Goal: Task Accomplishment & Management: Manage account settings

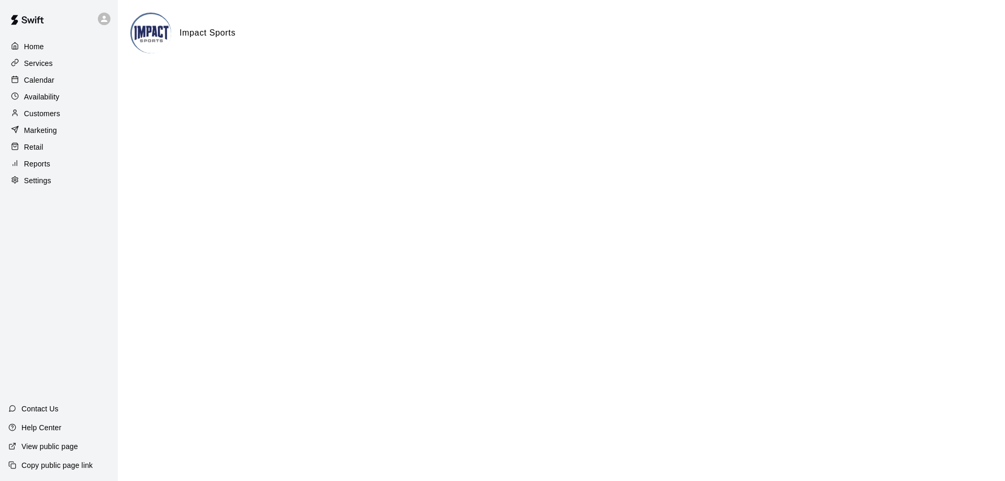
click at [41, 168] on p "Reports" at bounding box center [37, 164] width 26 height 10
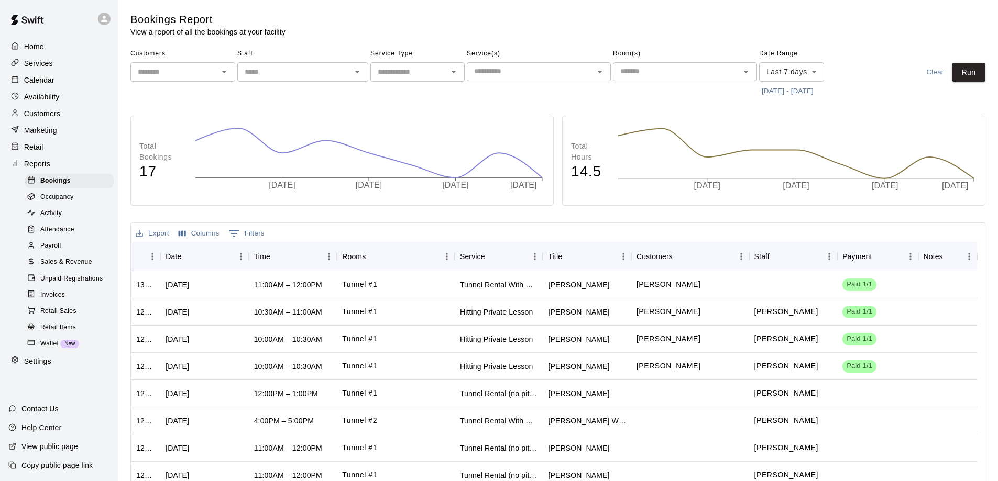
click at [219, 70] on icon "Open" at bounding box center [224, 71] width 13 height 13
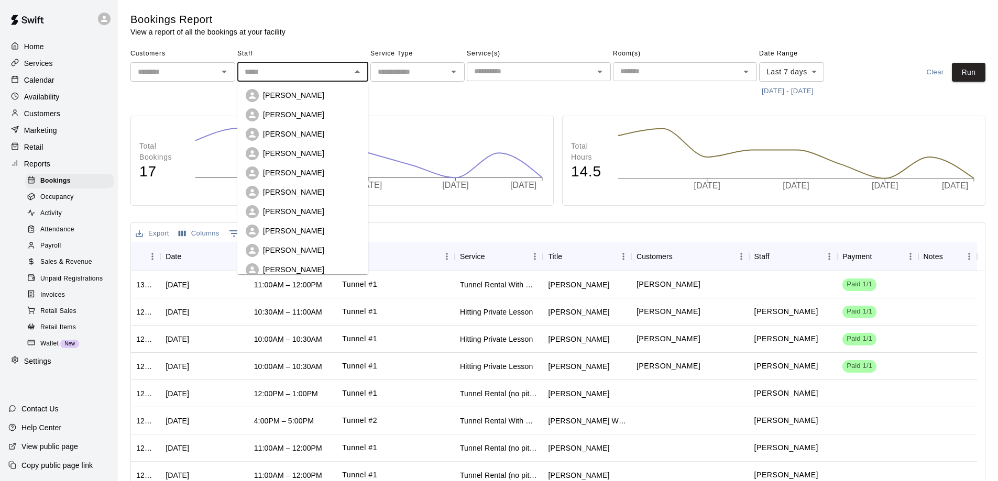
click at [277, 72] on input "text" at bounding box center [293, 71] width 107 height 13
click at [53, 186] on span "Bookings" at bounding box center [55, 181] width 30 height 10
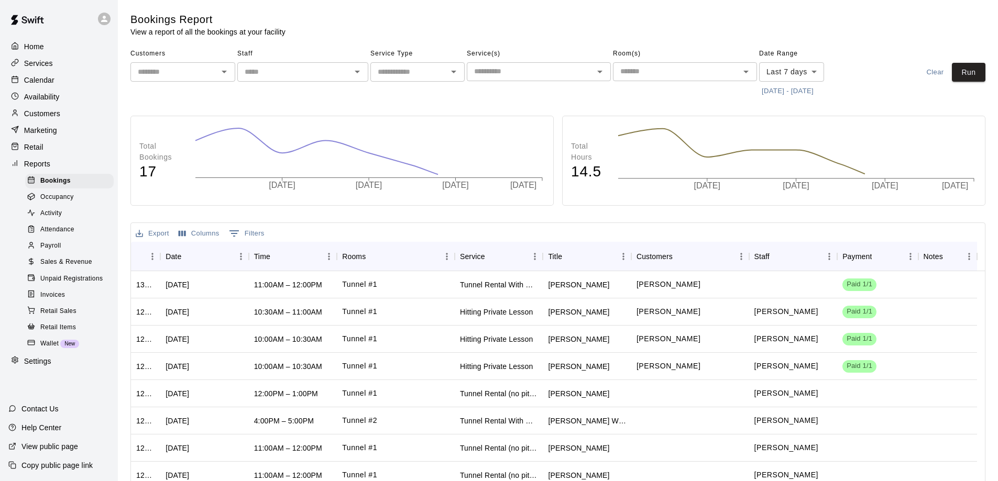
click at [317, 71] on input "text" at bounding box center [293, 71] width 107 height 13
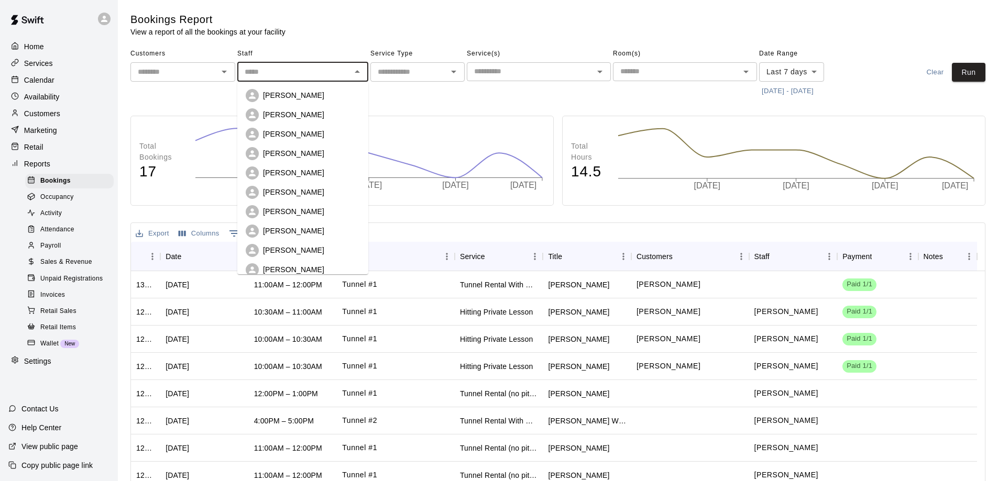
drag, startPoint x: 290, startPoint y: 115, endPoint x: 371, endPoint y: 111, distance: 80.8
click at [291, 115] on p "[PERSON_NAME]" at bounding box center [293, 114] width 61 height 10
type input "**********"
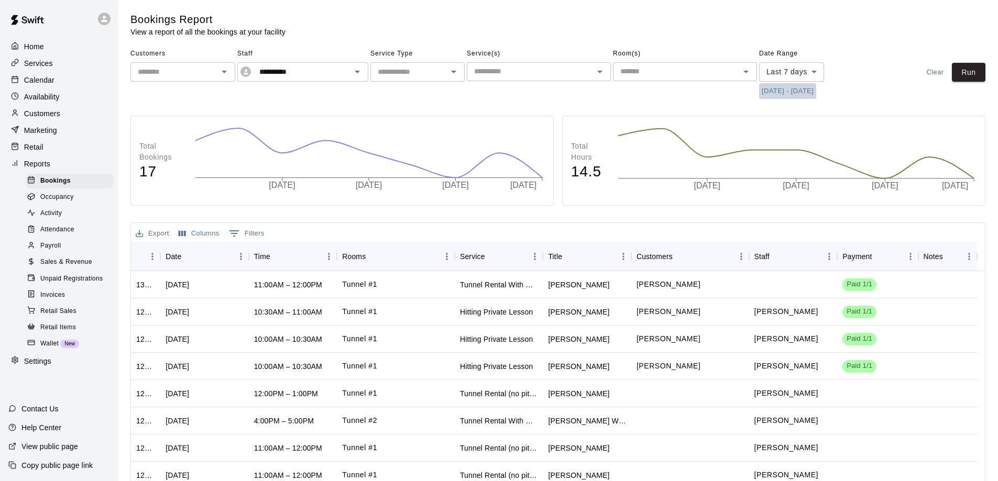
click at [810, 91] on button "[DATE] - [DATE]" at bounding box center [787, 91] width 57 height 16
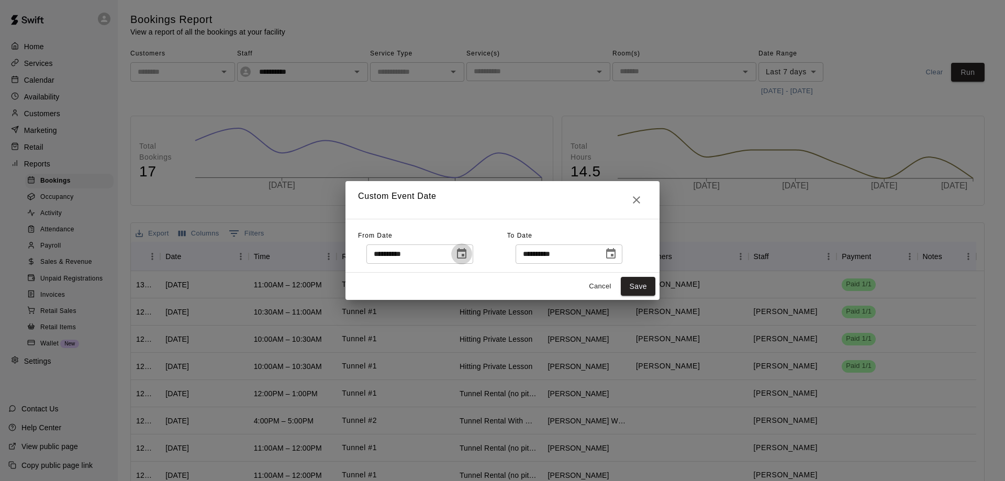
click at [468, 256] on icon "Choose date, selected date is Aug 11, 2025" at bounding box center [462, 254] width 13 height 13
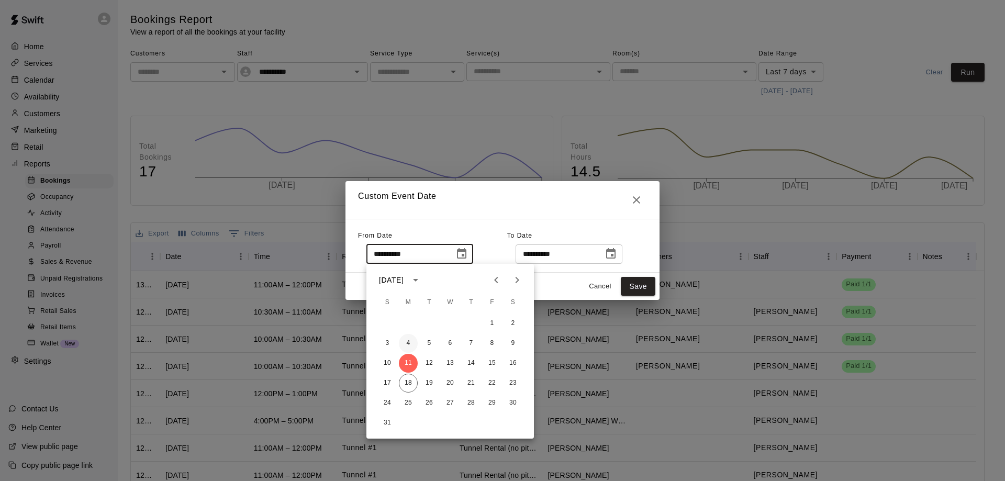
click at [407, 342] on button "4" at bounding box center [408, 343] width 19 height 19
type input "**********"
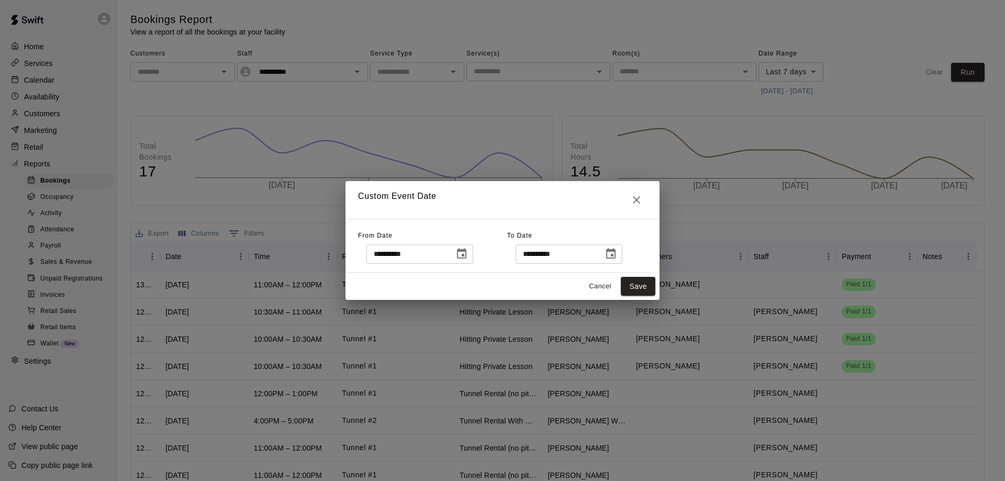
click at [616, 254] on icon "Choose date, selected date is Aug 18, 2025" at bounding box center [610, 253] width 9 height 10
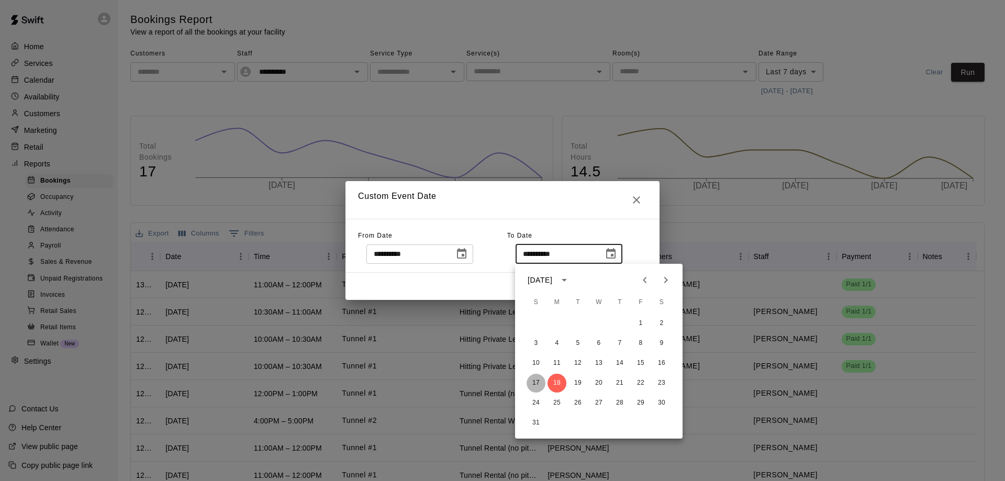
click at [534, 381] on button "17" at bounding box center [536, 383] width 19 height 19
type input "**********"
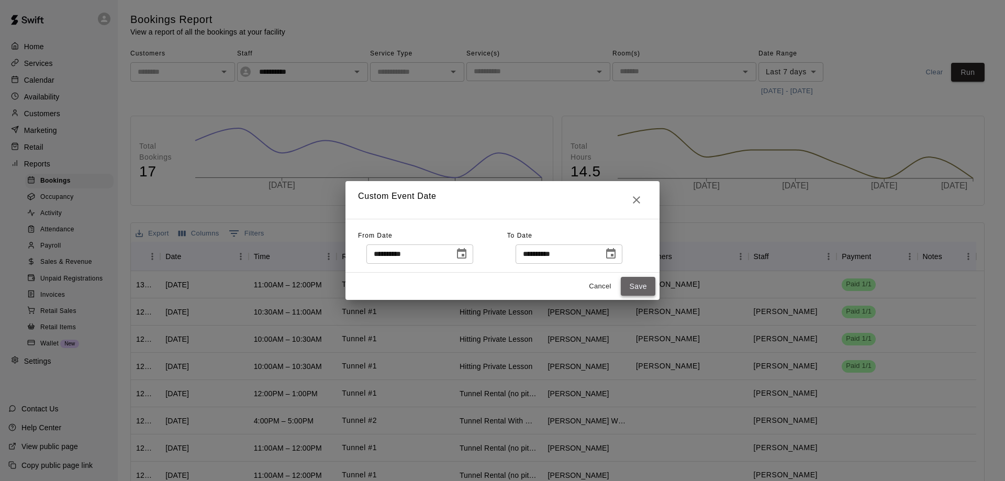
click at [643, 284] on button "Save" at bounding box center [638, 286] width 35 height 19
type input "******"
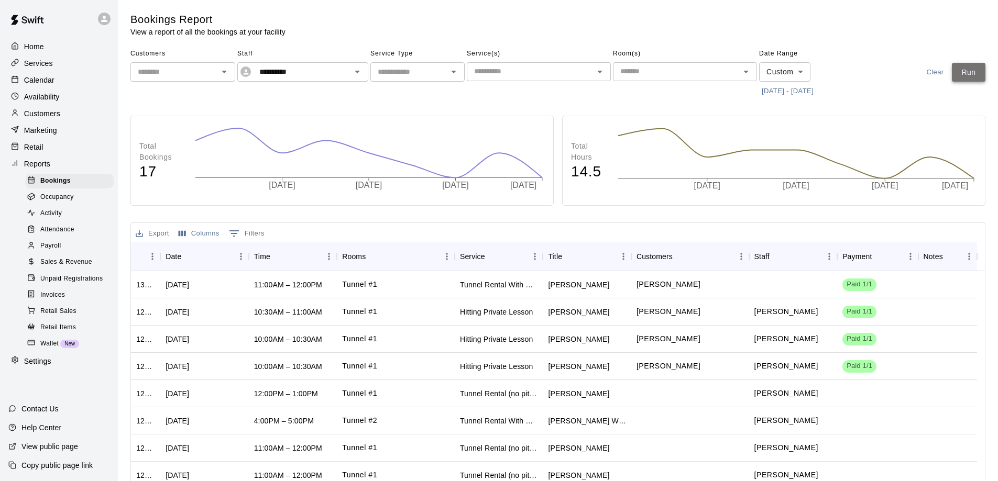
click at [962, 71] on button "Run" at bounding box center [968, 72] width 34 height 19
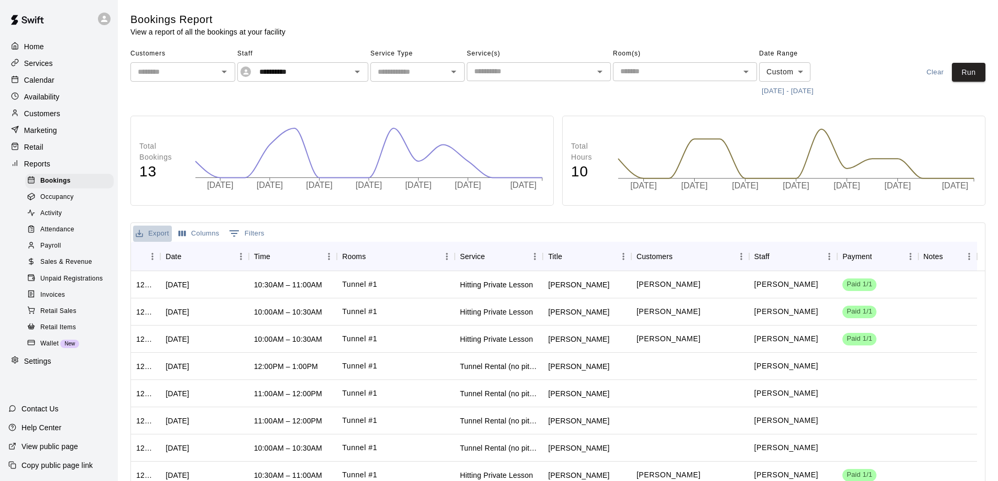
click at [153, 231] on button "Export" at bounding box center [152, 234] width 39 height 16
click at [156, 253] on li "Download as CSV" at bounding box center [173, 254] width 81 height 17
click at [42, 82] on p "Calendar" at bounding box center [39, 80] width 30 height 10
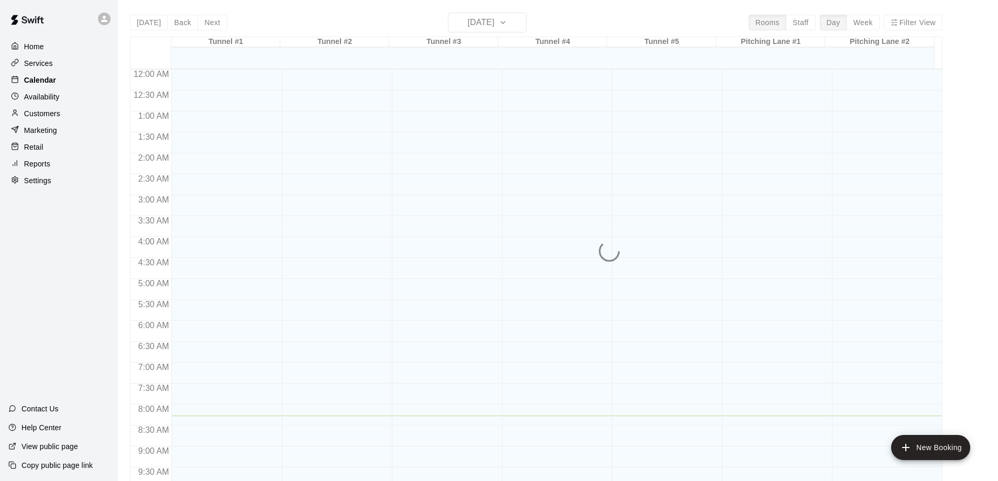
scroll to position [347, 0]
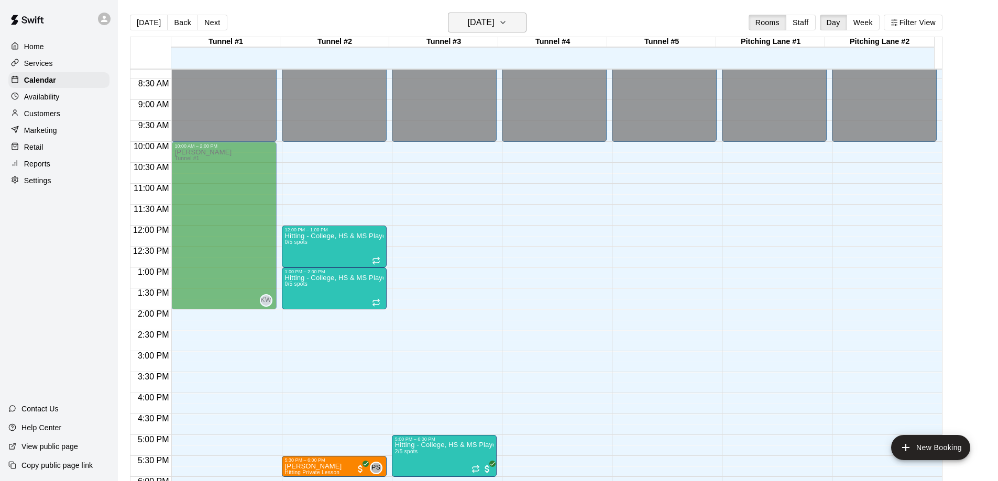
click at [507, 21] on icon "button" at bounding box center [503, 22] width 8 height 13
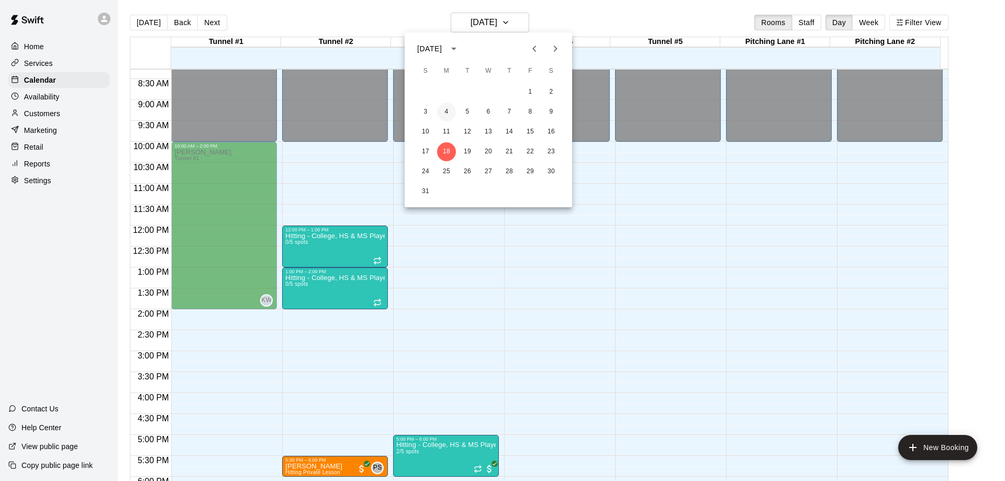
click at [445, 113] on button "4" at bounding box center [446, 112] width 19 height 19
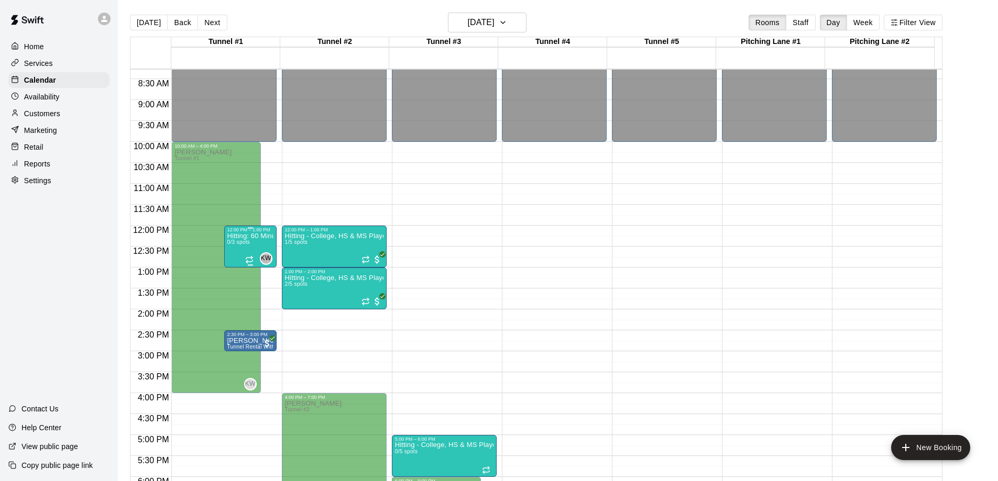
click at [248, 247] on body "Home Services Calendar Availability Customers Marketing Retail Reports Settings…" at bounding box center [499, 249] width 998 height 498
click at [249, 236] on p "Hitting: 60 Minute Group (9U-12U)" at bounding box center [250, 236] width 46 height 0
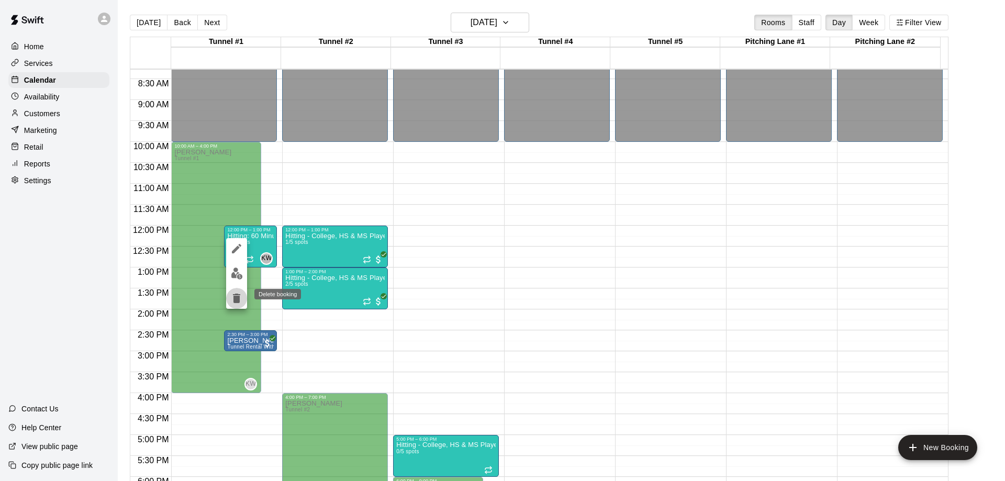
click at [238, 300] on icon "delete" at bounding box center [236, 298] width 7 height 9
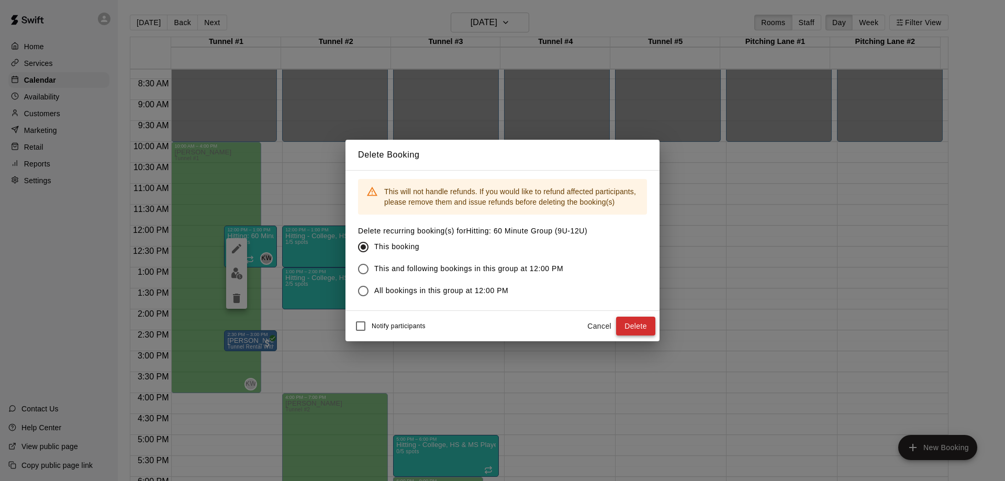
click at [640, 326] on button "Delete" at bounding box center [635, 326] width 39 height 19
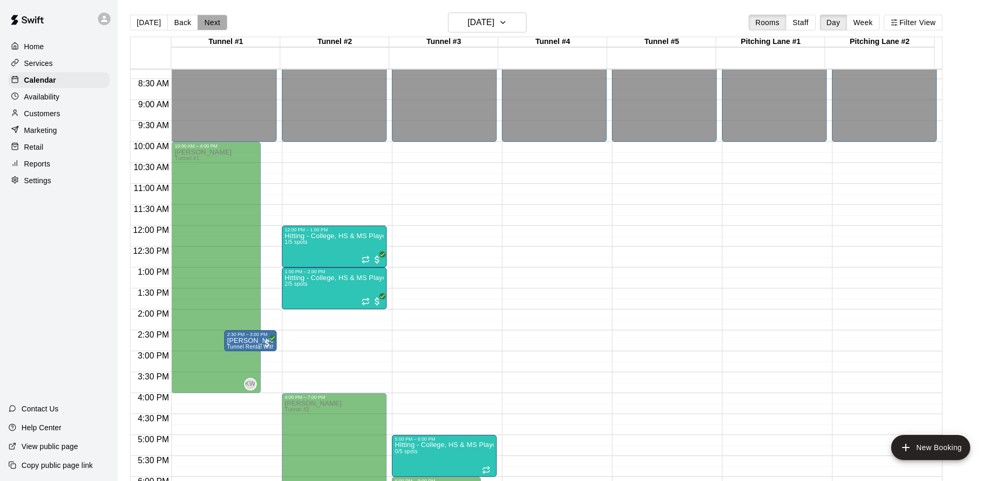
click at [212, 23] on button "Next" at bounding box center [211, 23] width 29 height 16
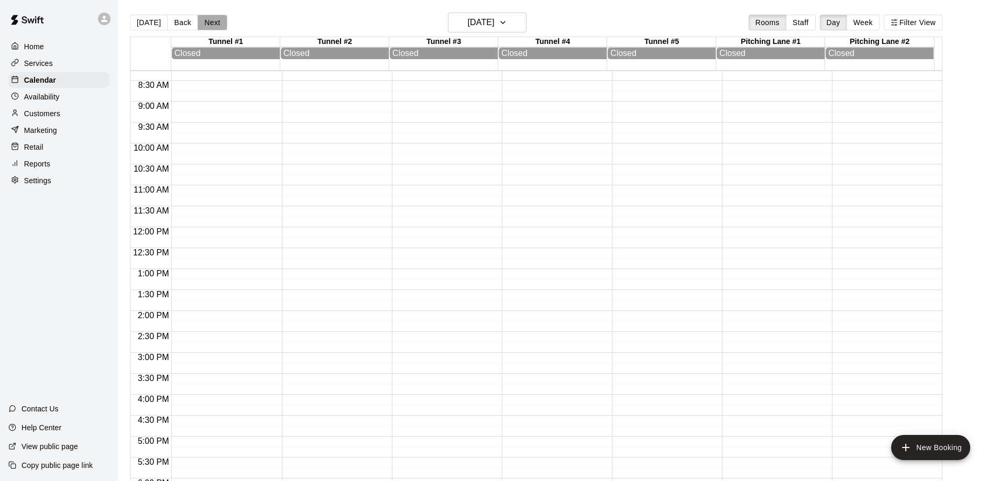
click at [212, 23] on button "Next" at bounding box center [211, 23] width 29 height 16
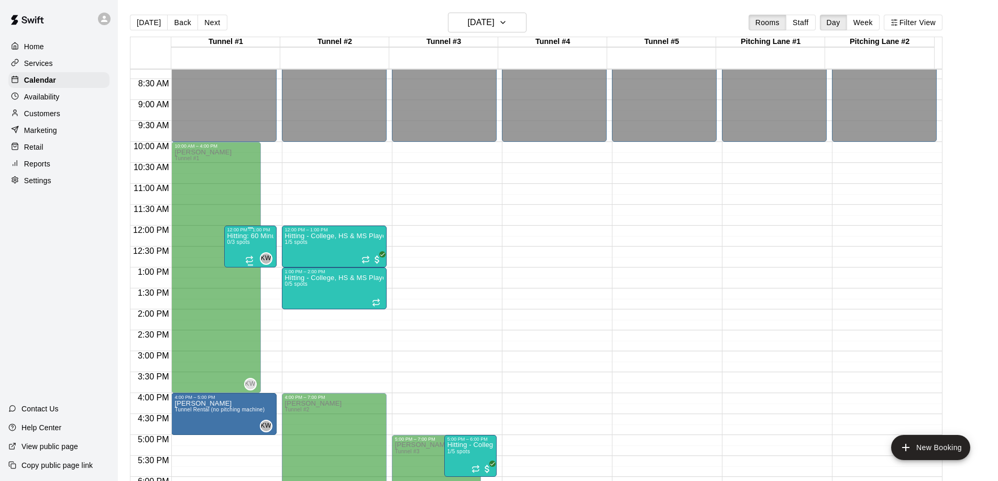
click at [257, 242] on div "Hitting: 60 Minute Group (9U-12U) 0/3 spots" at bounding box center [250, 473] width 46 height 481
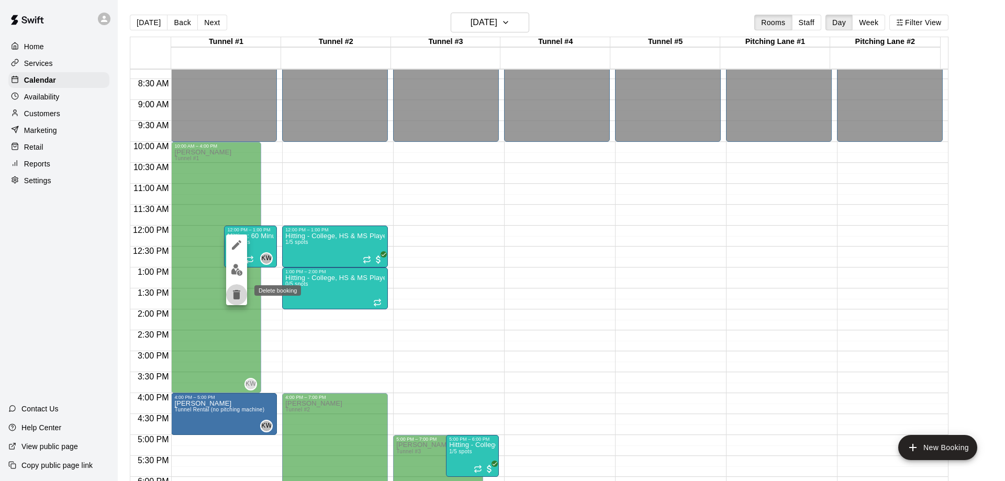
click at [233, 294] on icon "delete" at bounding box center [236, 295] width 13 height 13
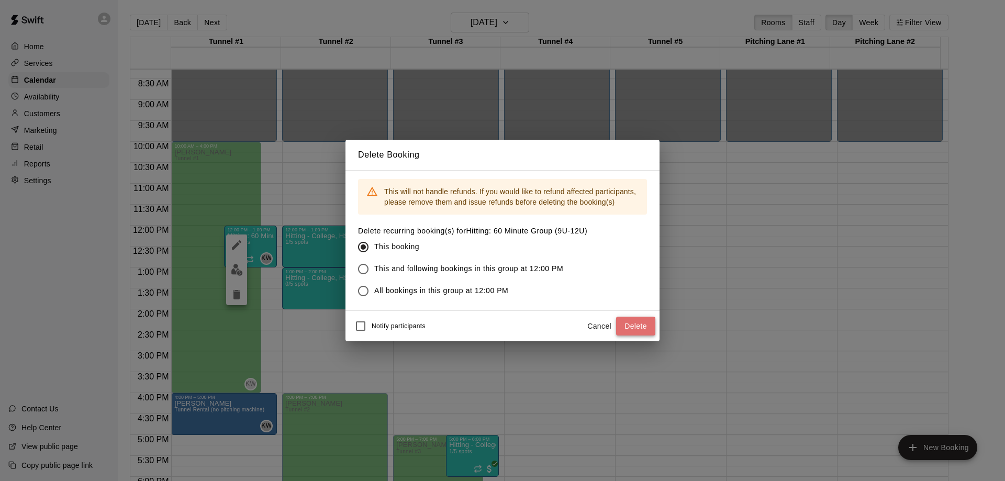
click at [633, 327] on button "Delete" at bounding box center [635, 326] width 39 height 19
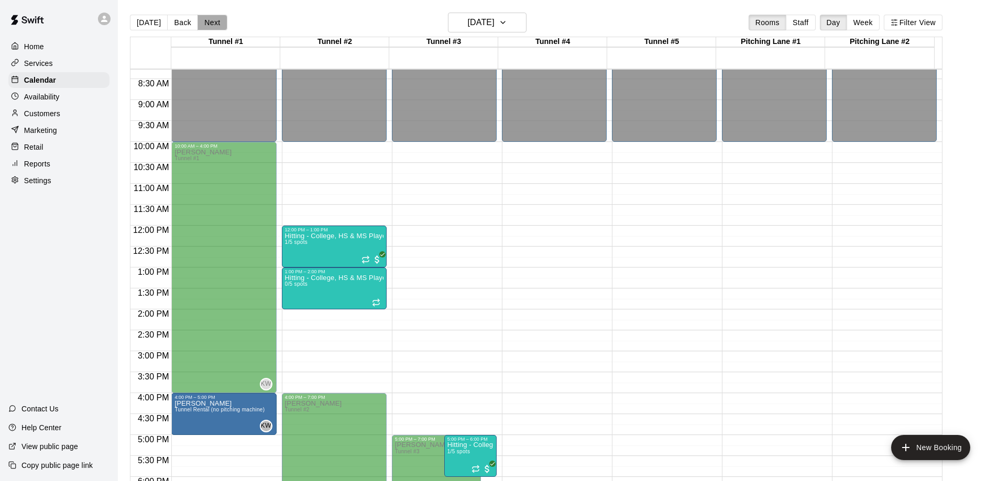
click at [206, 21] on button "Next" at bounding box center [211, 23] width 29 height 16
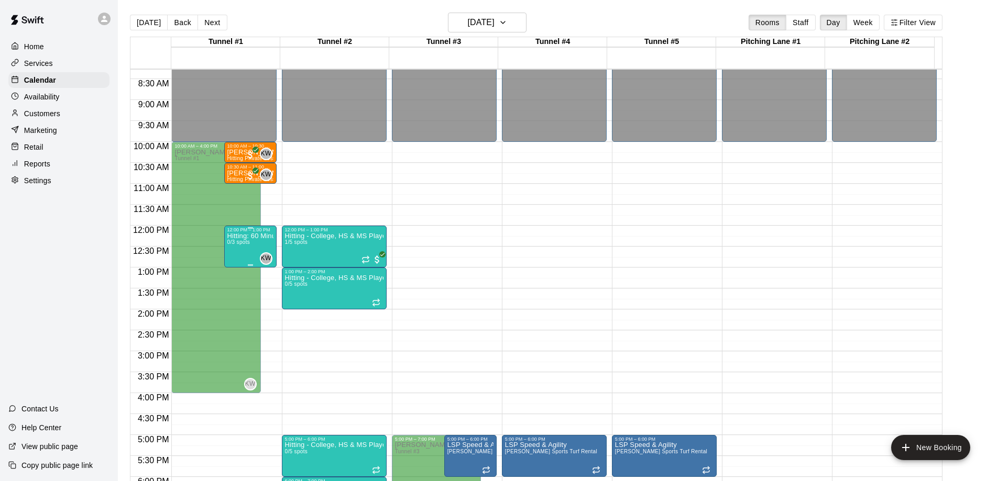
click at [253, 246] on div "Hitting: 60 Minute Group (9U-12U) 0/3 spots" at bounding box center [250, 473] width 46 height 481
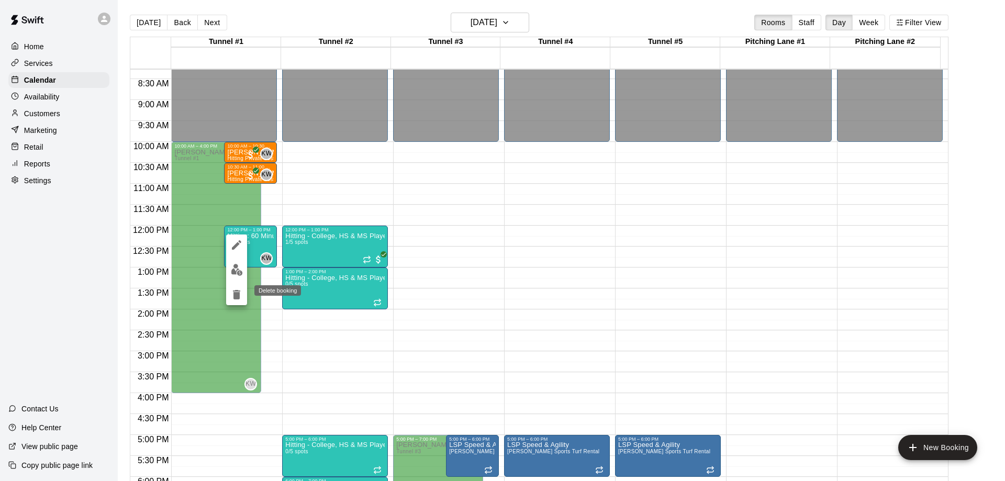
click at [238, 297] on icon "delete" at bounding box center [236, 294] width 7 height 9
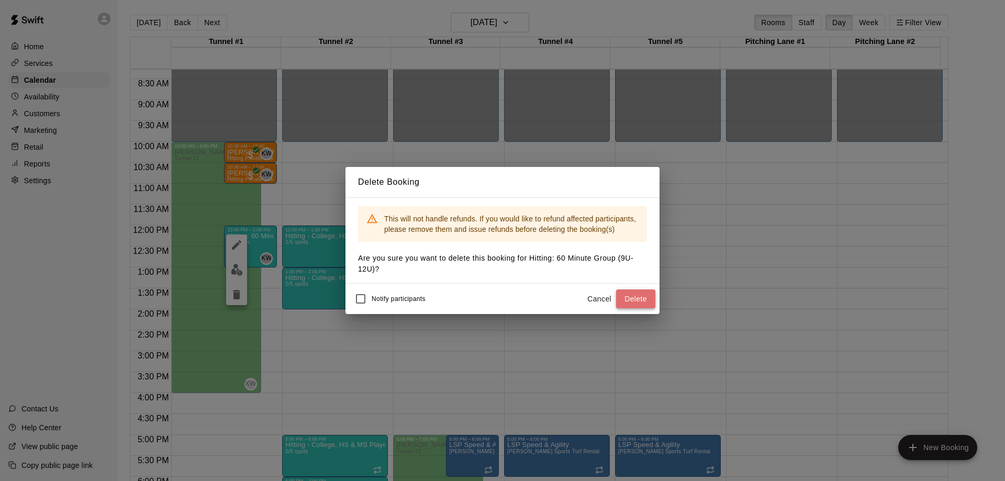
click at [632, 298] on button "Delete" at bounding box center [635, 299] width 39 height 19
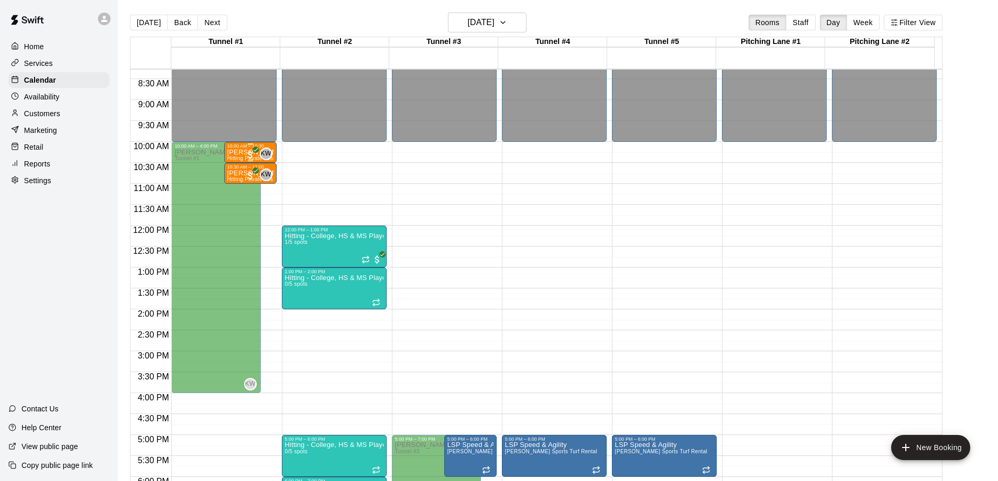
click at [237, 149] on div "10:00 AM – 10:30 AM" at bounding box center [250, 145] width 46 height 5
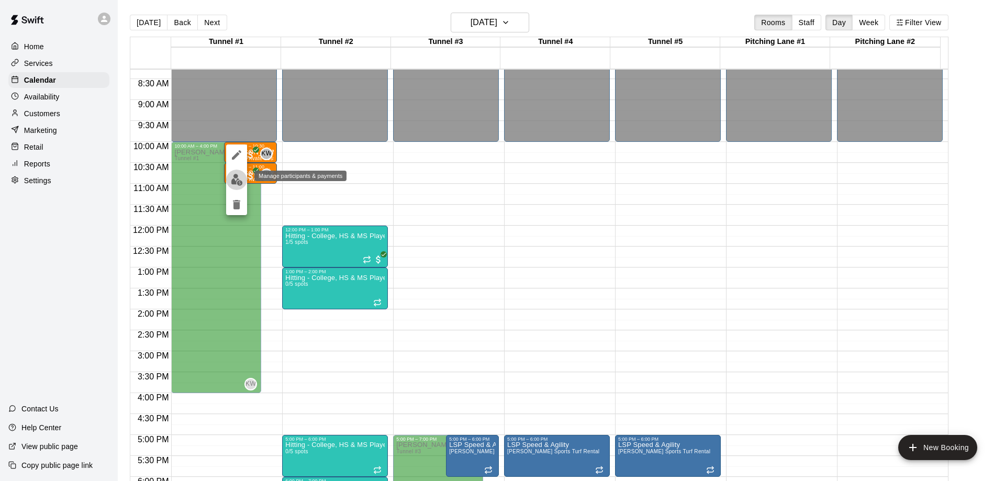
click at [239, 180] on img "edit" at bounding box center [237, 180] width 12 height 12
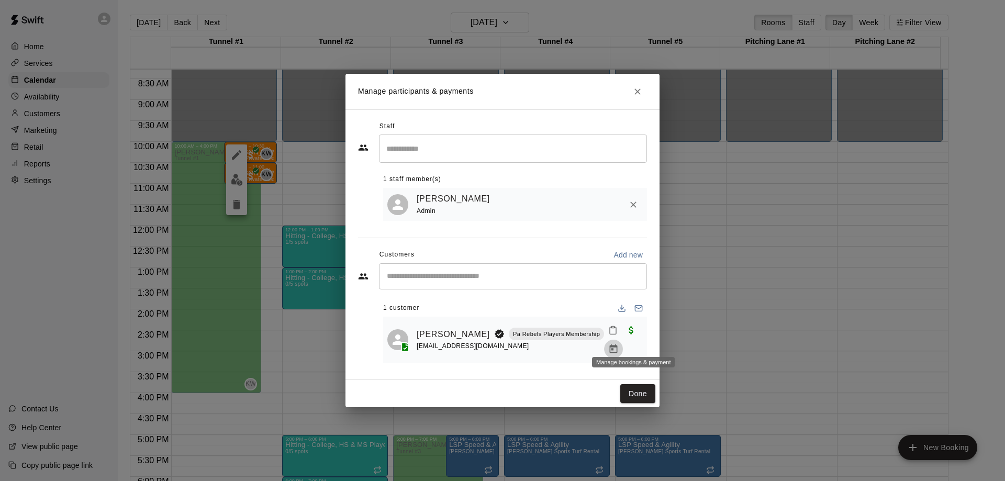
click at [618, 345] on icon "Manage bookings & payment" at bounding box center [614, 349] width 8 height 9
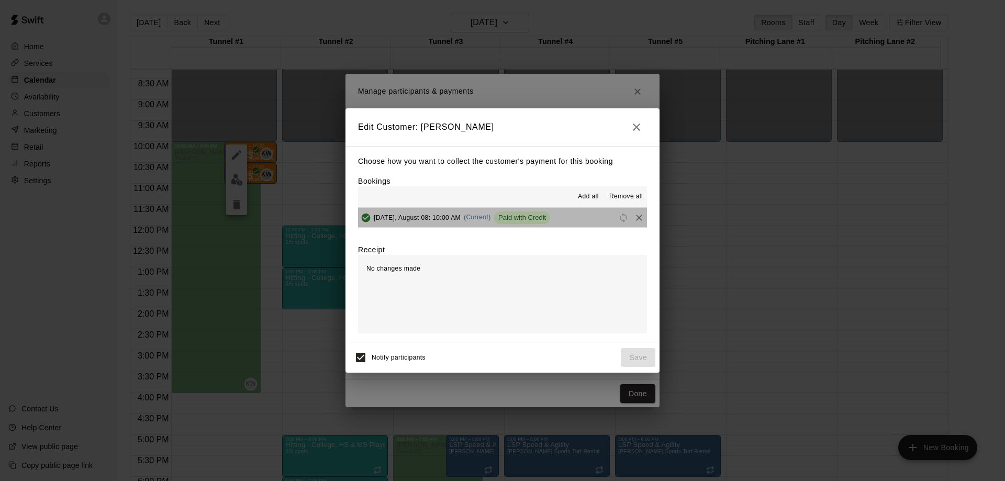
click at [514, 217] on span "Paid with Credit" at bounding box center [522, 218] width 56 height 8
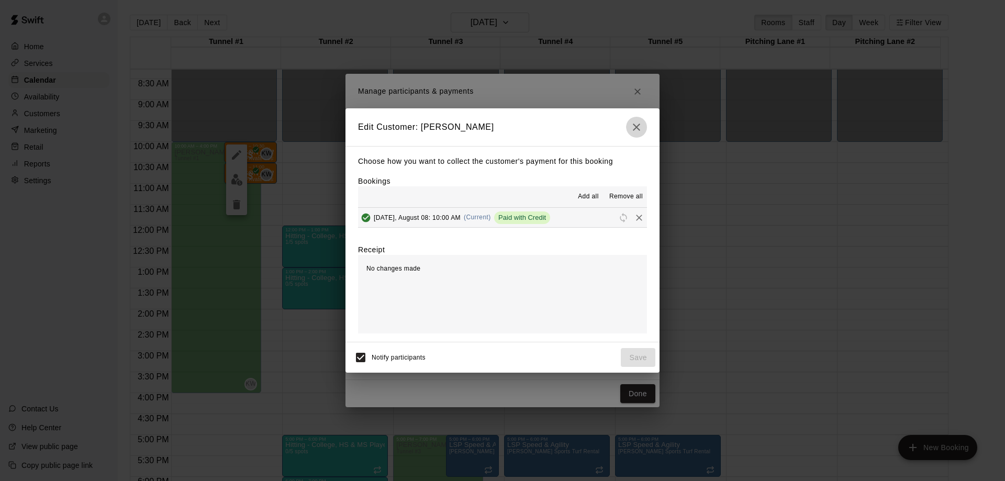
click at [639, 128] on icon "button" at bounding box center [636, 127] width 13 height 13
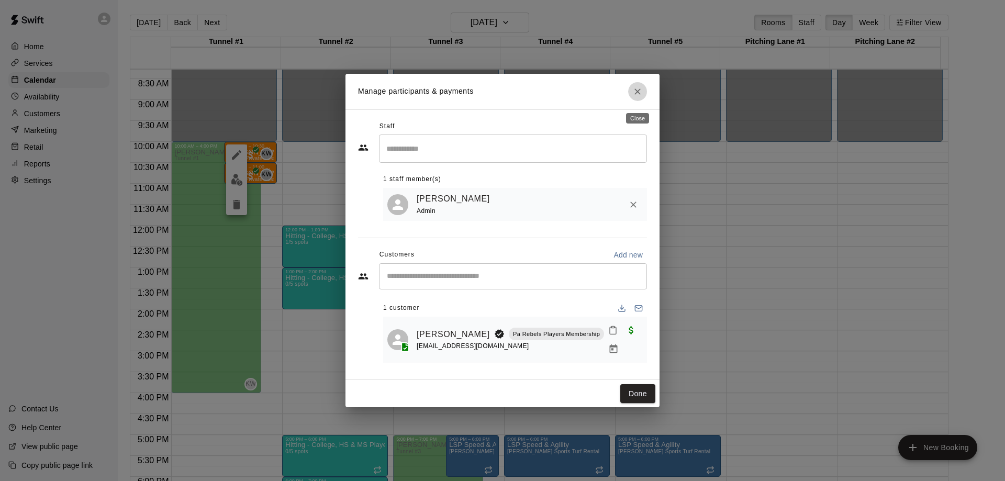
click at [637, 97] on icon "Close" at bounding box center [638, 91] width 10 height 10
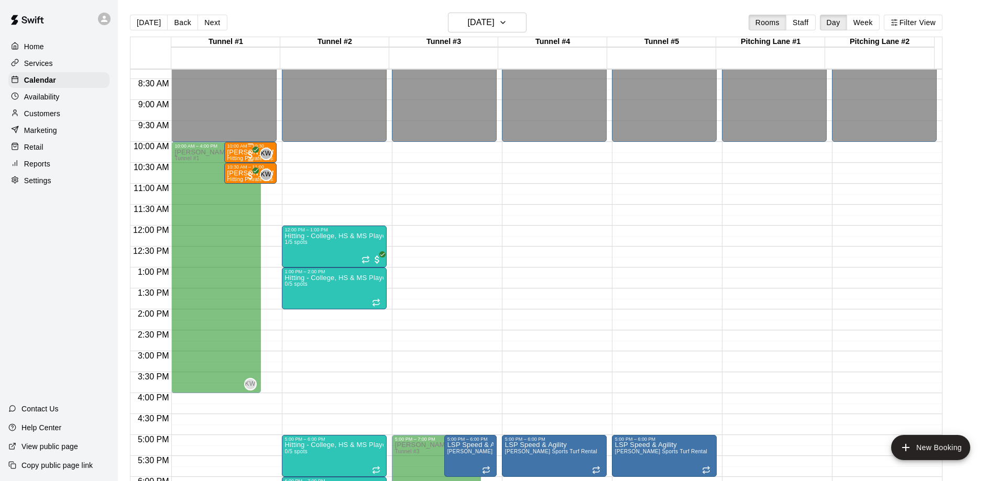
click at [239, 152] on p "[PERSON_NAME]" at bounding box center [250, 152] width 46 height 0
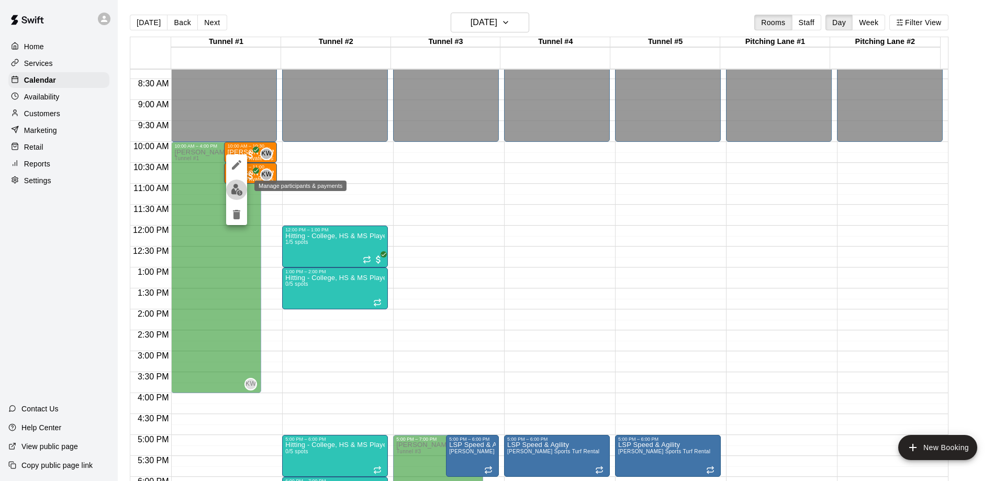
click at [241, 188] on img "edit" at bounding box center [237, 190] width 12 height 12
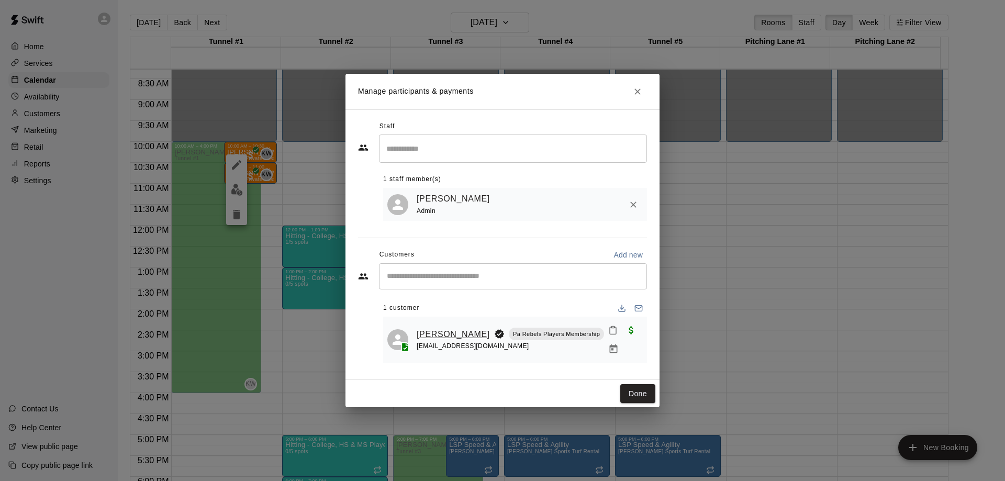
click at [426, 331] on link "[PERSON_NAME]" at bounding box center [453, 335] width 73 height 14
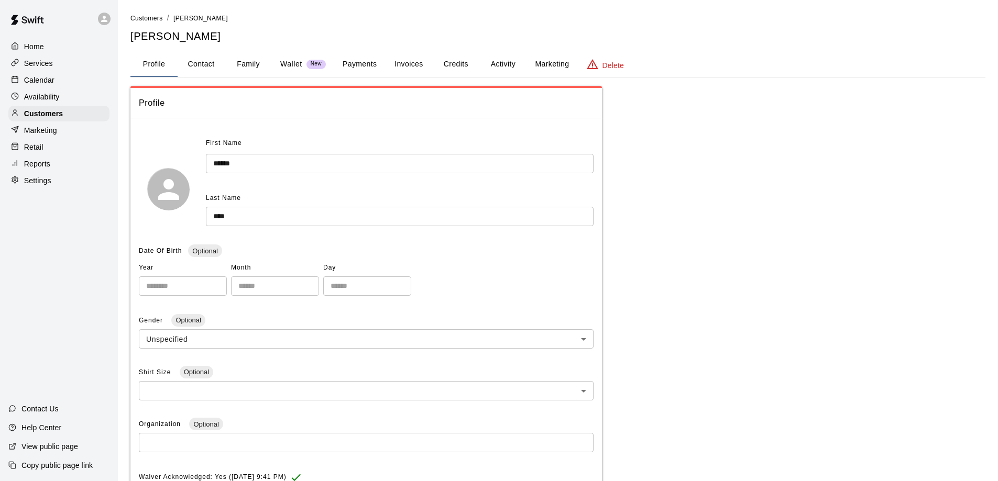
click at [368, 64] on button "Payments" at bounding box center [359, 64] width 51 height 25
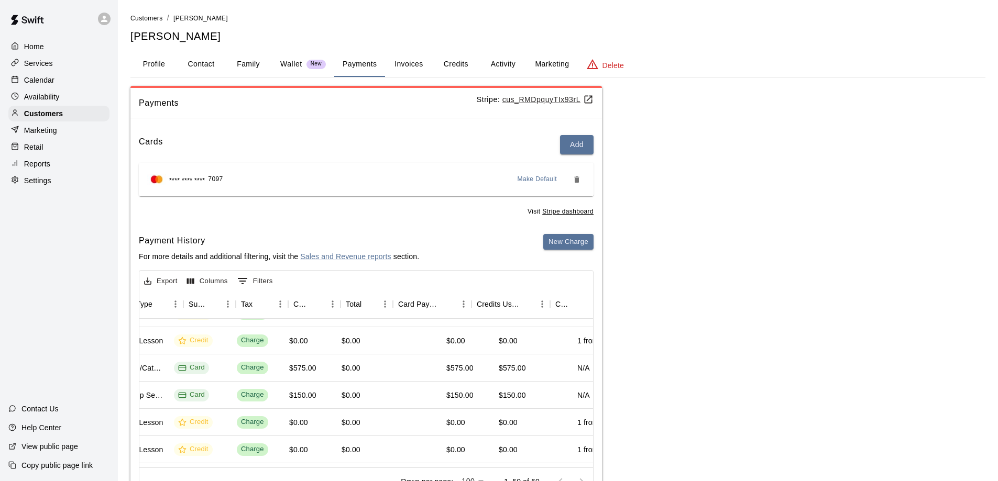
scroll to position [209, 456]
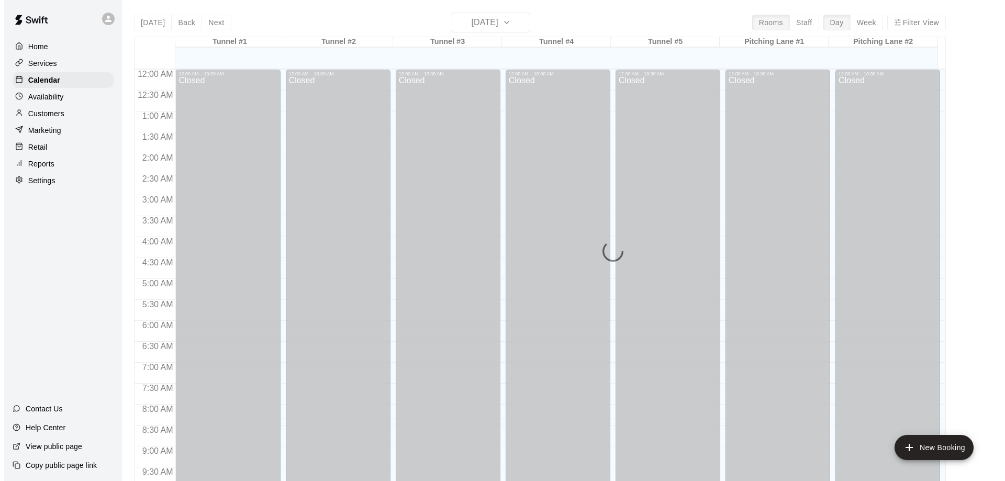
scroll to position [349, 0]
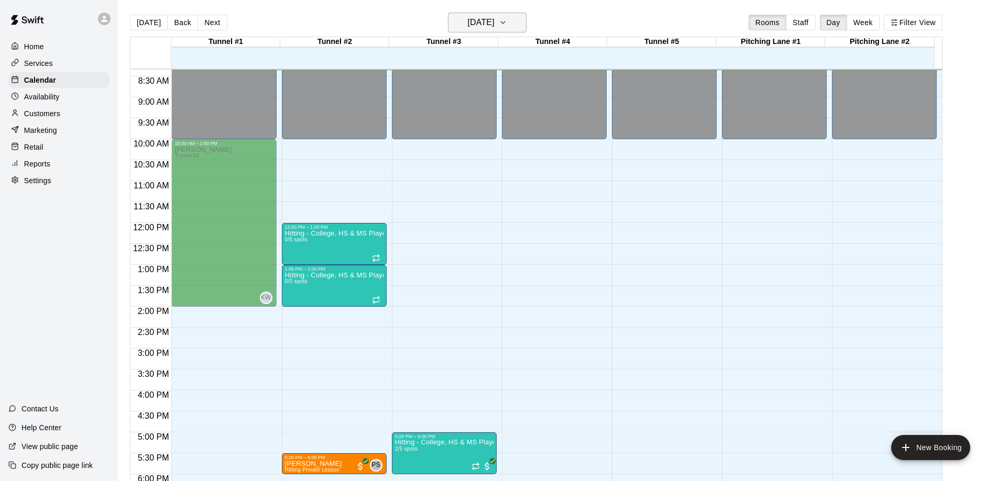
click at [507, 20] on icon "button" at bounding box center [503, 22] width 8 height 13
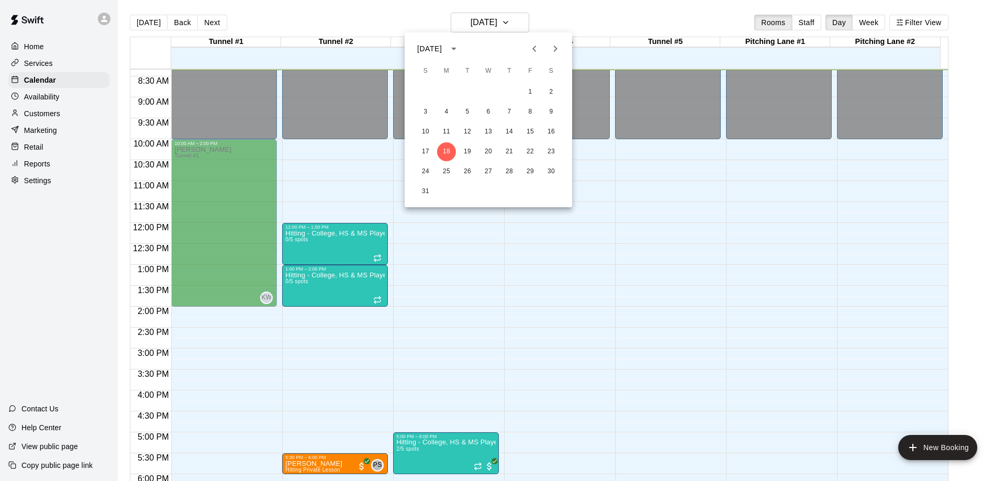
click at [342, 466] on div at bounding box center [502, 240] width 1005 height 481
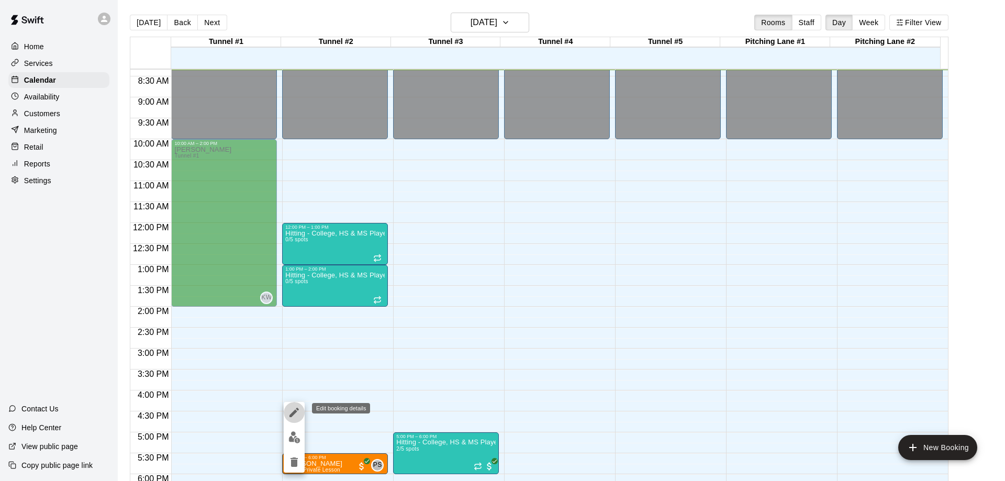
click at [293, 413] on icon "edit" at bounding box center [294, 412] width 9 height 9
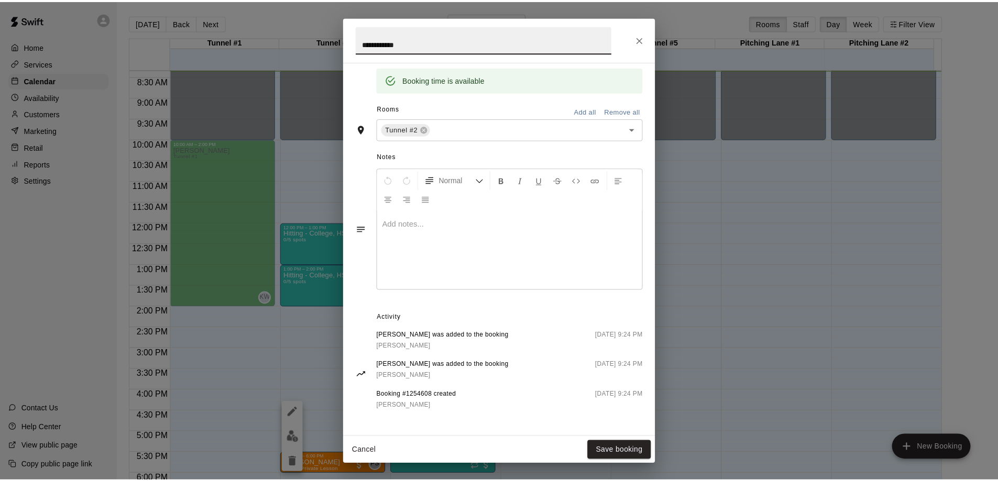
scroll to position [217, 0]
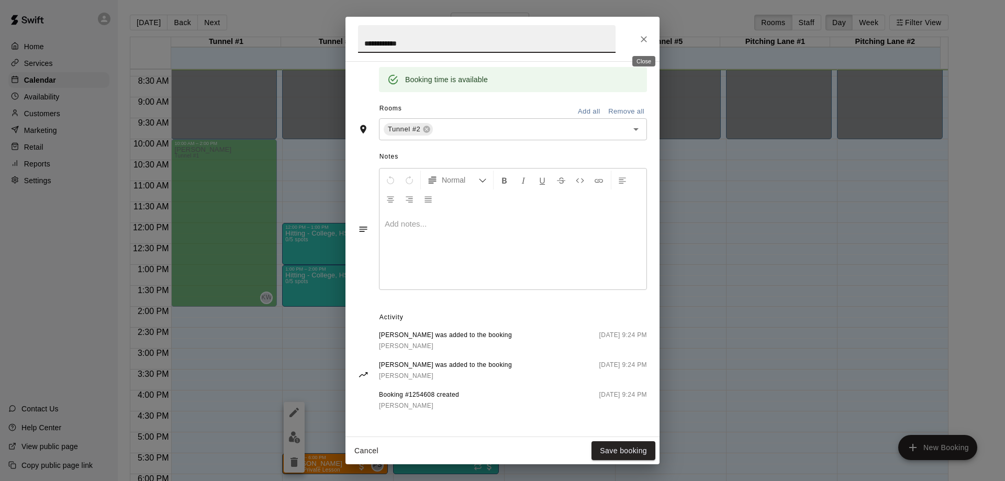
click at [645, 43] on icon "Close" at bounding box center [644, 39] width 10 height 10
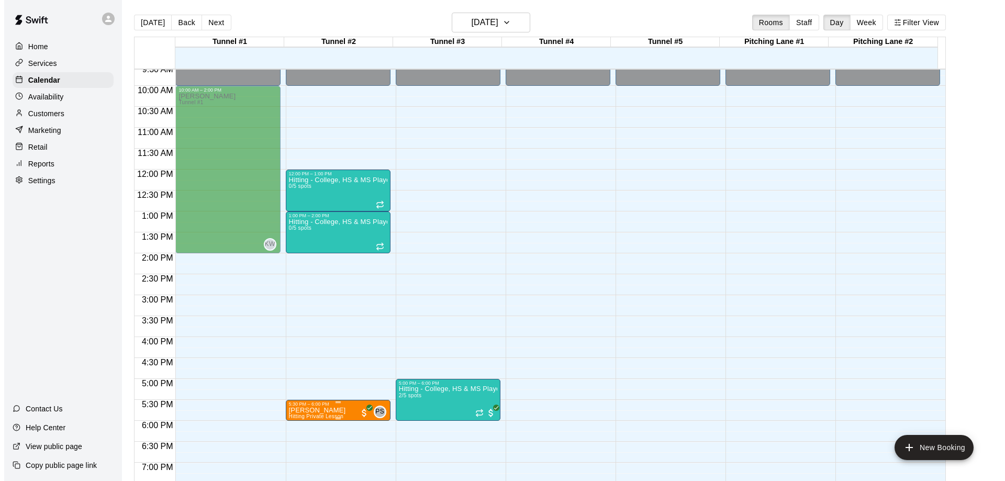
scroll to position [402, 0]
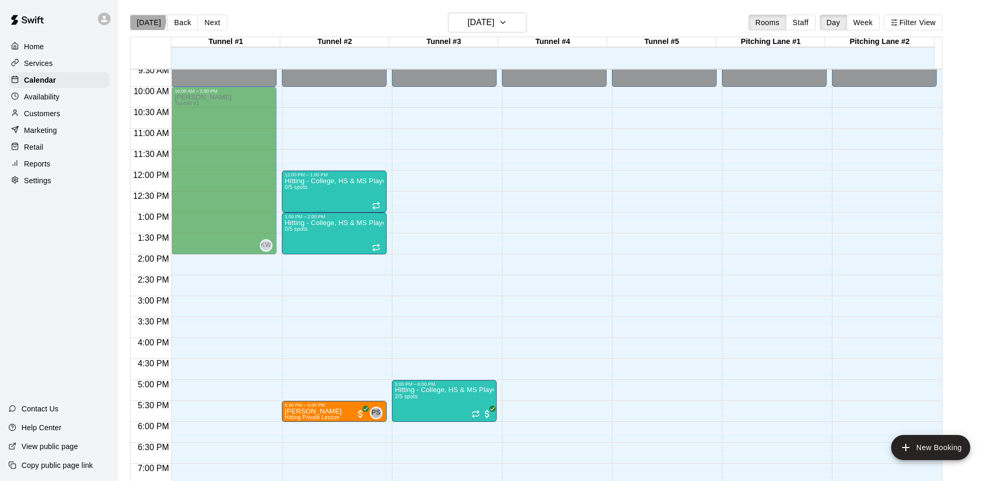
click at [146, 21] on button "[DATE]" at bounding box center [149, 23] width 38 height 16
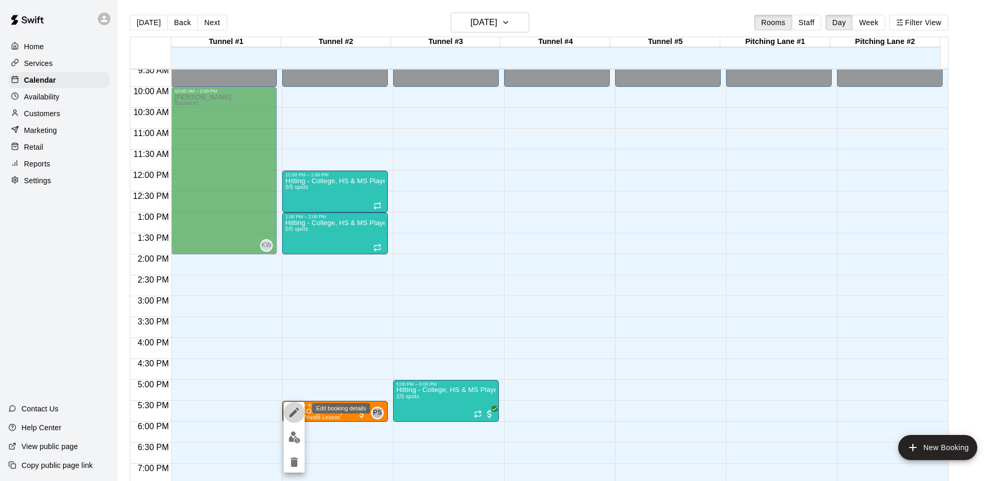
click at [296, 412] on icon "edit" at bounding box center [294, 412] width 9 height 9
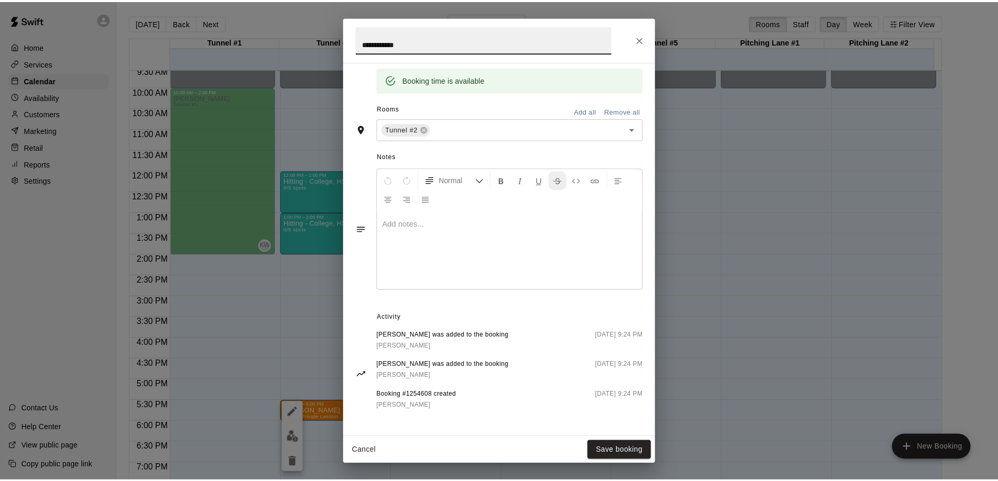
scroll to position [217, 0]
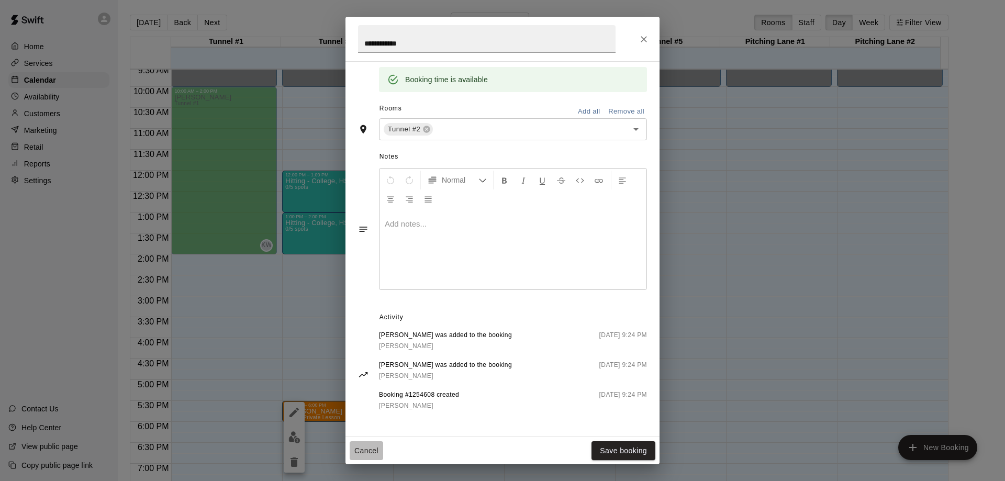
click at [368, 449] on button "Cancel" at bounding box center [367, 450] width 34 height 19
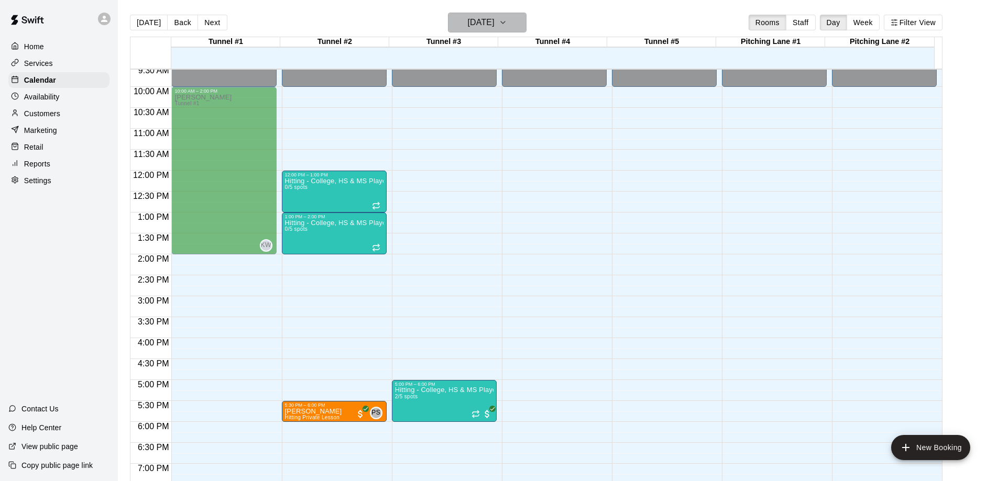
click at [505, 21] on icon "button" at bounding box center [503, 22] width 4 height 2
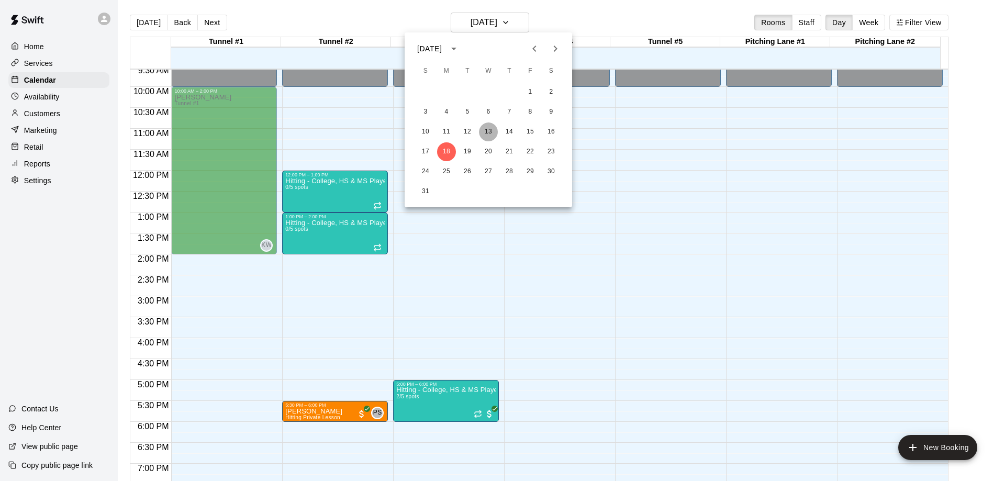
click at [486, 130] on button "13" at bounding box center [488, 132] width 19 height 19
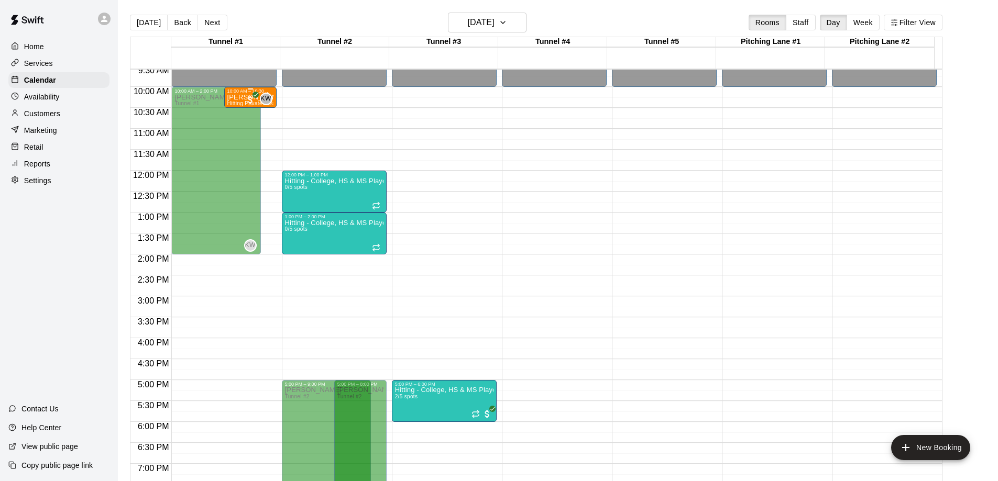
click at [237, 97] on p "[PERSON_NAME]" at bounding box center [250, 97] width 46 height 0
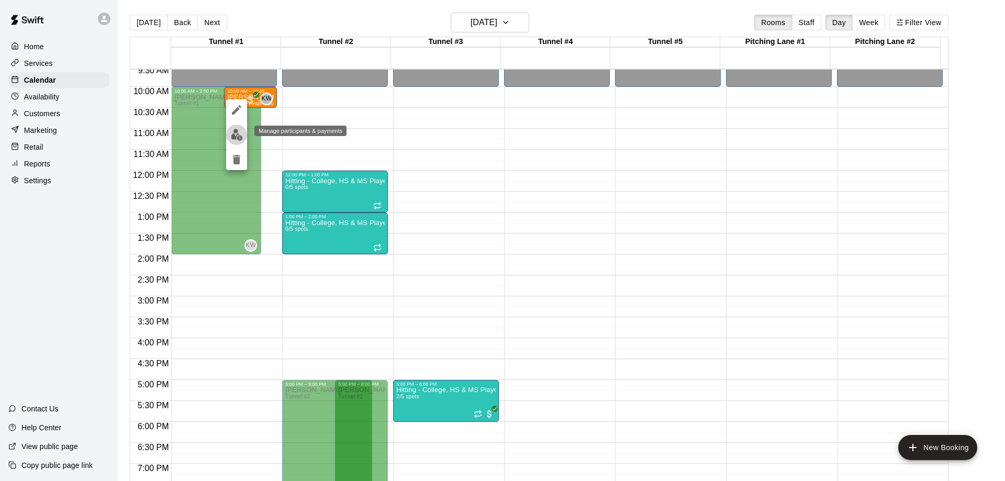
click at [236, 137] on img "edit" at bounding box center [237, 135] width 12 height 12
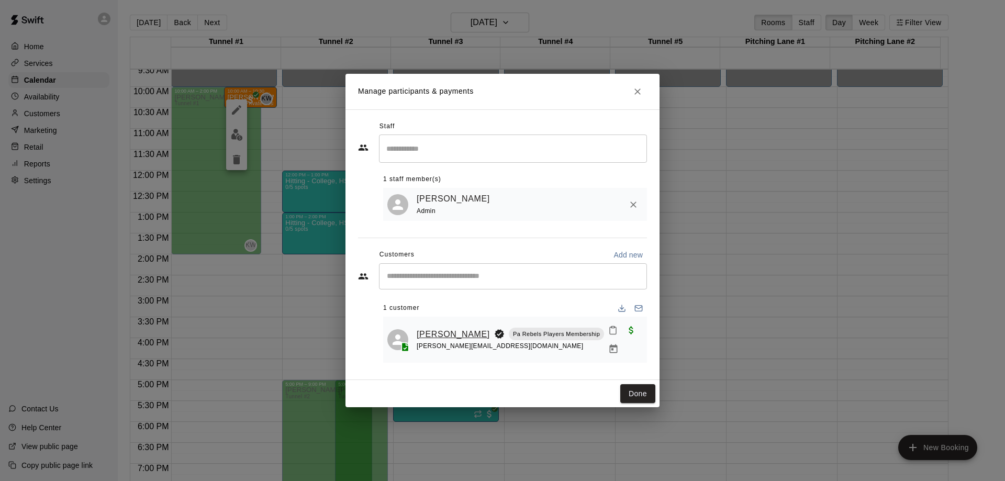
click at [429, 333] on link "[PERSON_NAME]" at bounding box center [453, 335] width 73 height 14
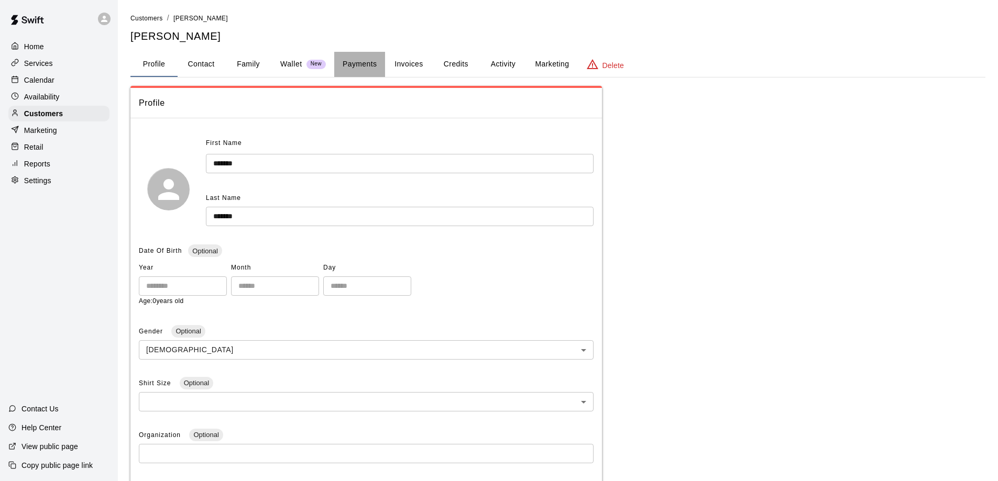
click at [365, 65] on button "Payments" at bounding box center [359, 64] width 51 height 25
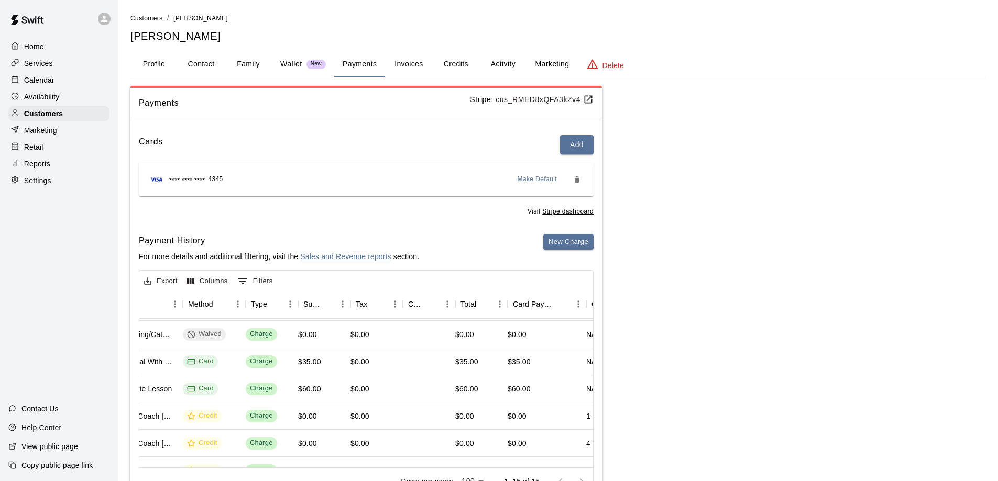
scroll to position [52, 332]
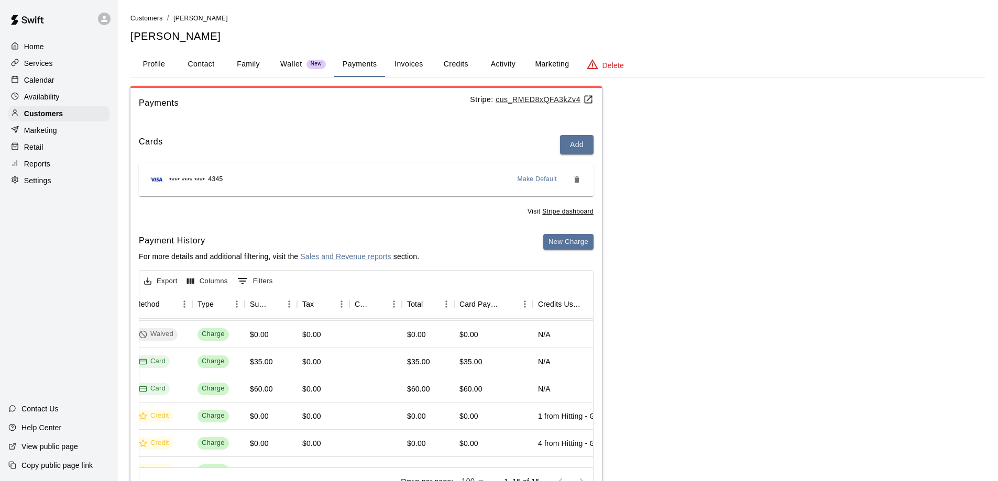
drag, startPoint x: 44, startPoint y: 167, endPoint x: 79, endPoint y: 169, distance: 34.7
click at [44, 167] on p "Reports" at bounding box center [37, 164] width 26 height 10
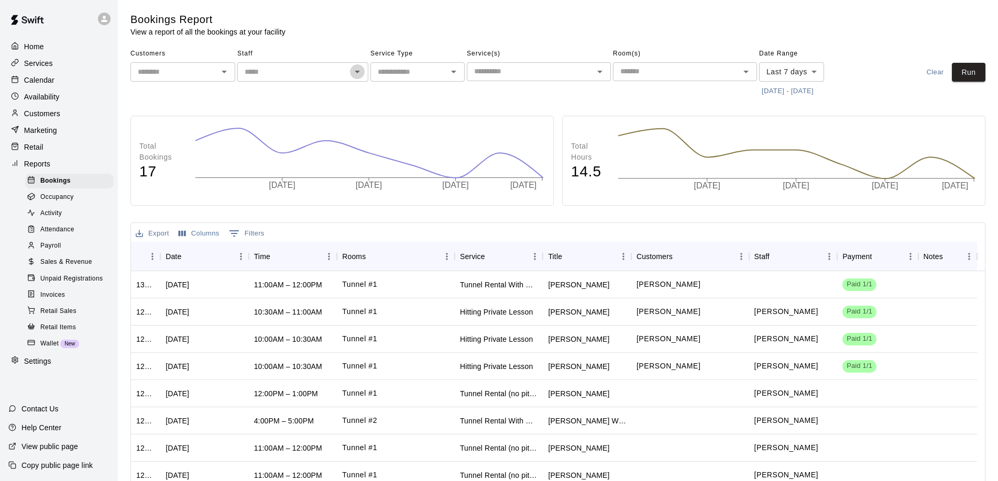
click at [358, 76] on icon "Open" at bounding box center [357, 71] width 13 height 13
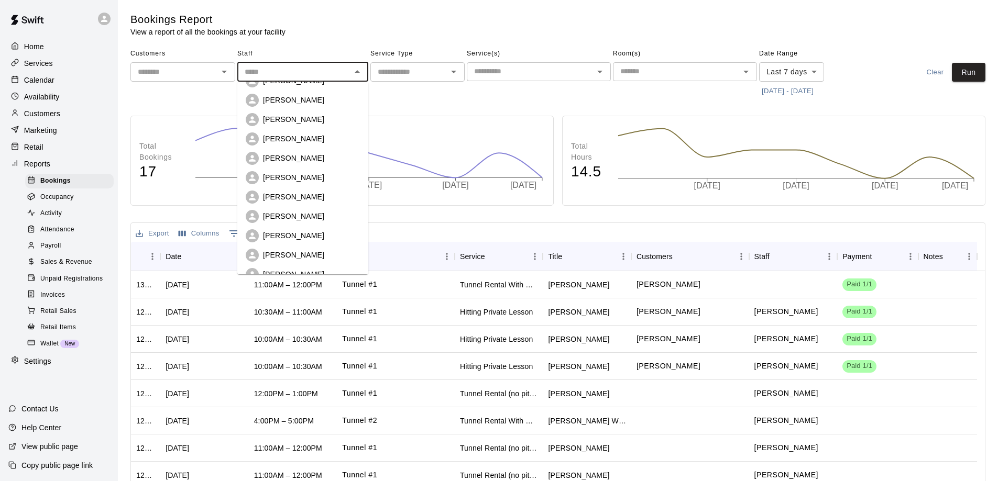
scroll to position [209, 0]
click at [291, 232] on p "[PERSON_NAME]" at bounding box center [293, 234] width 61 height 10
type input "*********"
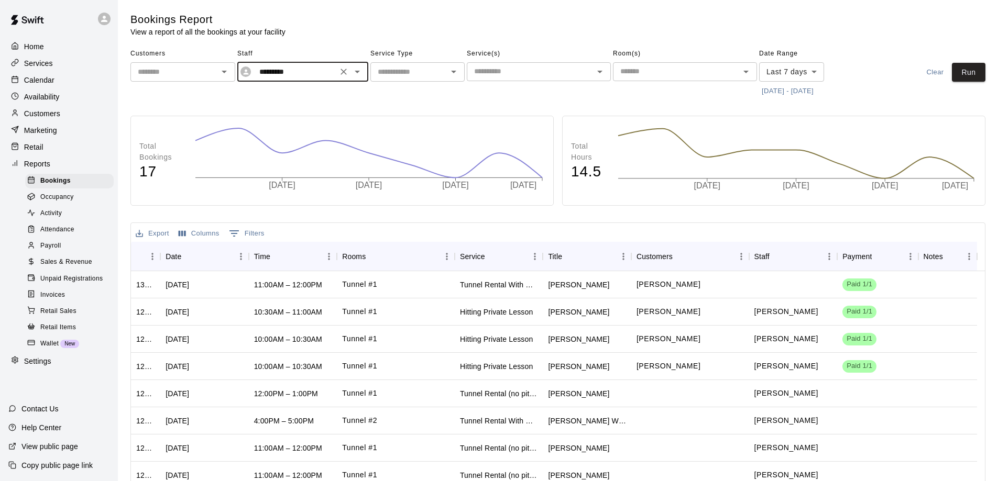
click at [790, 87] on button "[DATE] - [DATE]" at bounding box center [787, 91] width 57 height 16
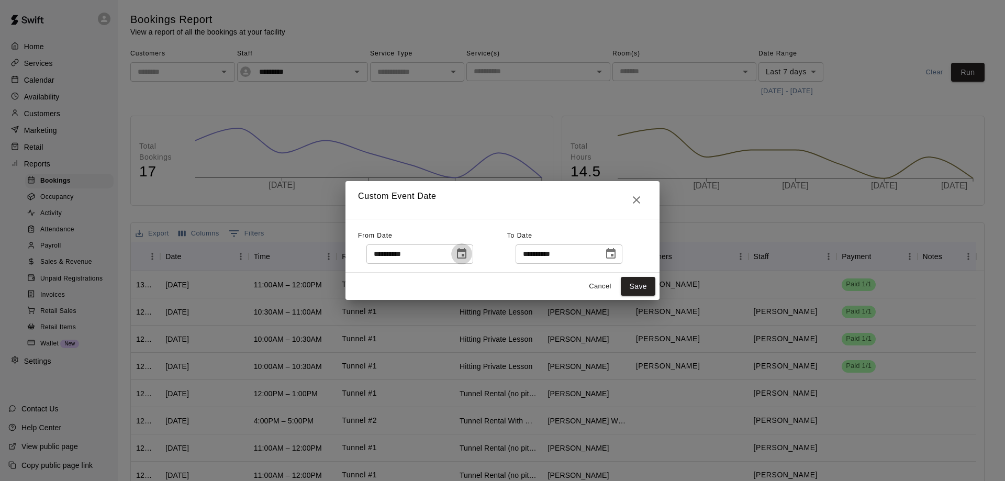
click at [468, 254] on icon "Choose date, selected date is Aug 11, 2025" at bounding box center [462, 254] width 13 height 13
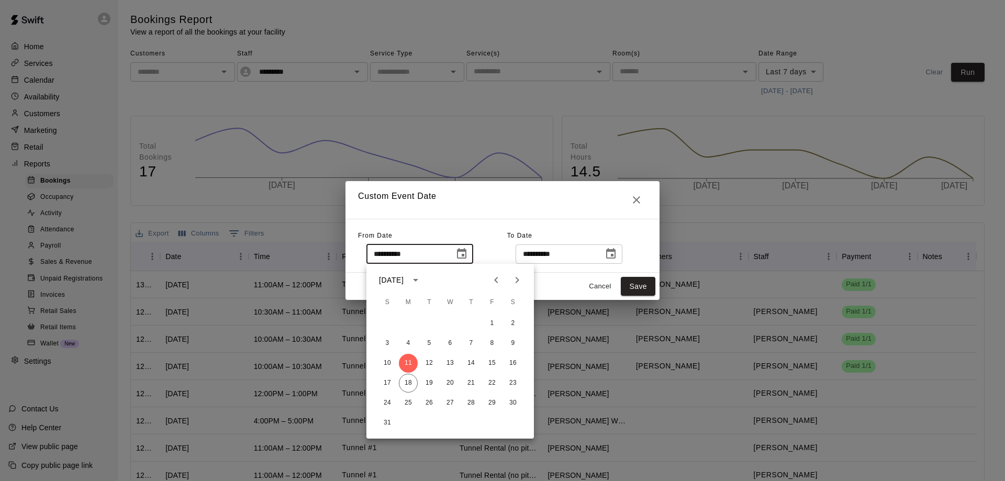
click at [494, 281] on icon "Previous month" at bounding box center [496, 280] width 13 height 13
click at [430, 323] on button "1" at bounding box center [429, 323] width 19 height 19
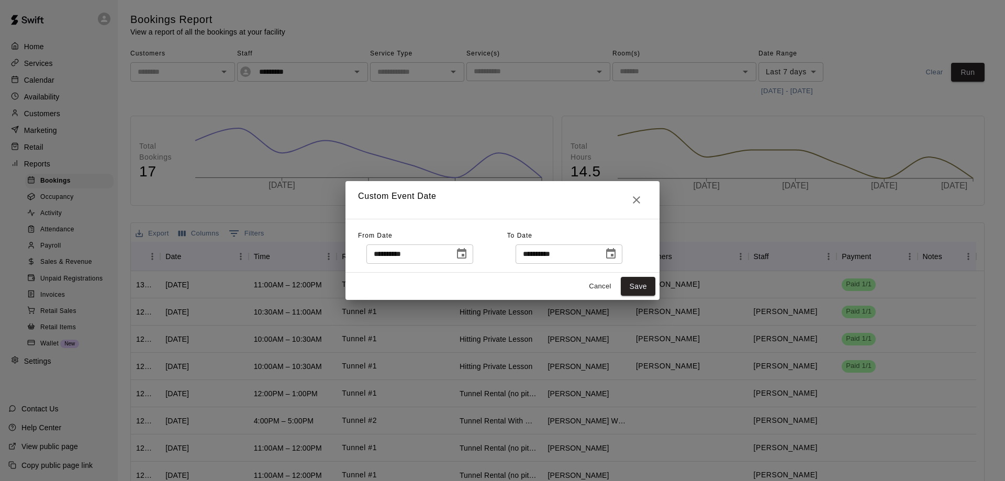
type input "**********"
click at [616, 252] on icon "Choose date, selected date is Aug 18, 2025" at bounding box center [610, 253] width 9 height 10
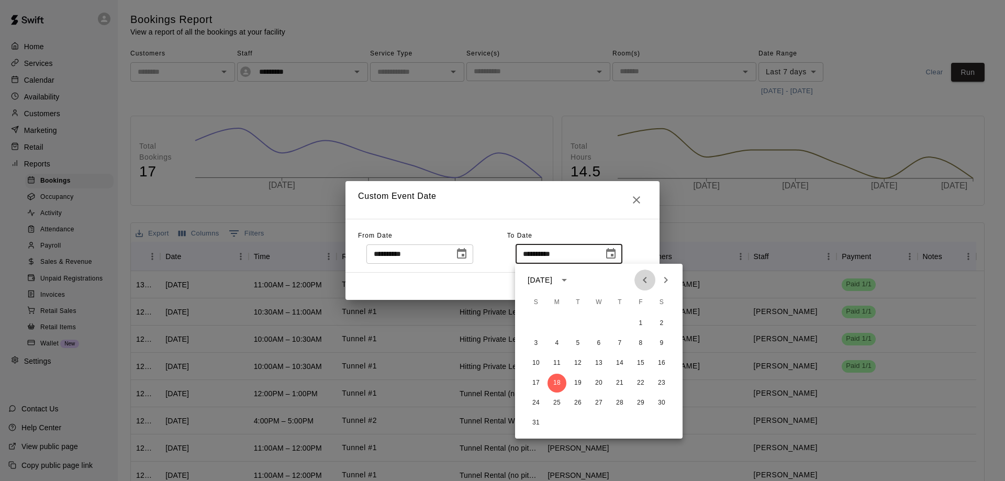
click at [645, 281] on icon "Previous month" at bounding box center [645, 280] width 4 height 6
click at [620, 403] on button "31" at bounding box center [620, 403] width 19 height 19
type input "**********"
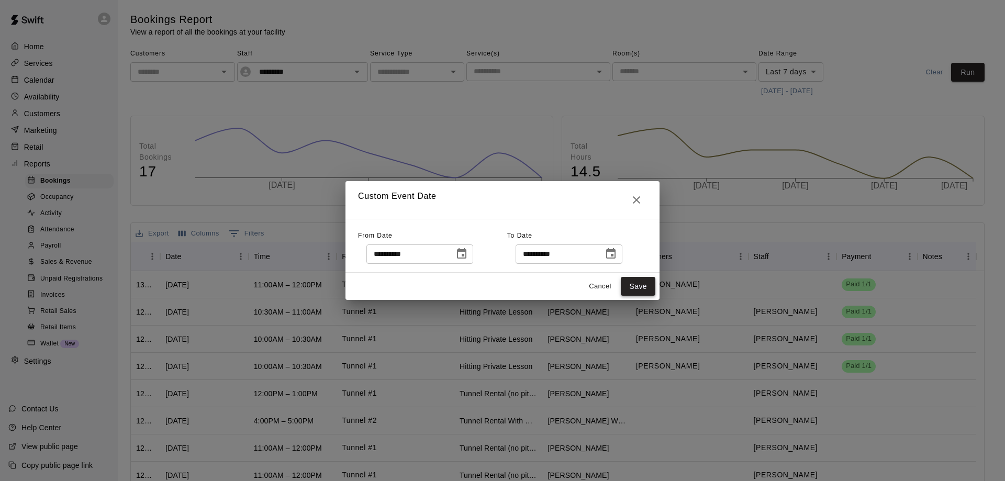
click at [635, 286] on button "Save" at bounding box center [638, 286] width 35 height 19
type input "******"
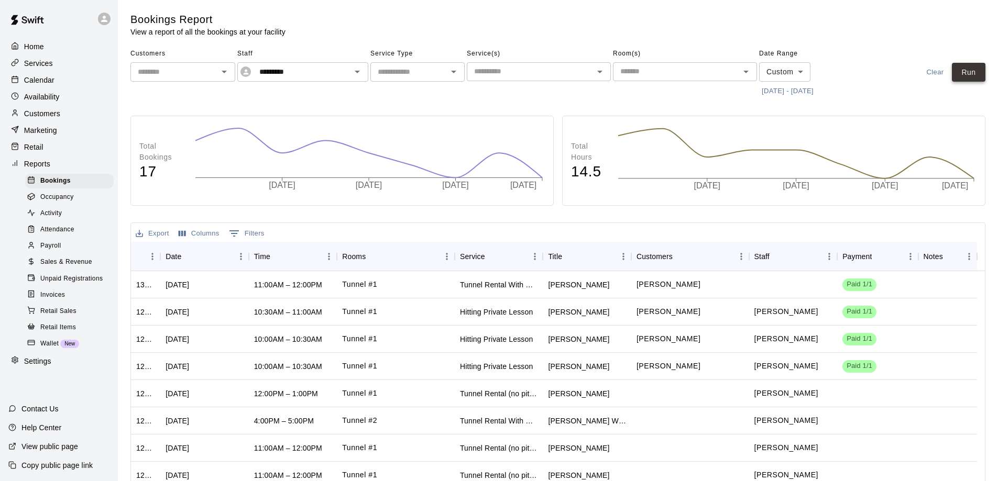
click at [965, 72] on button "Run" at bounding box center [968, 72] width 34 height 19
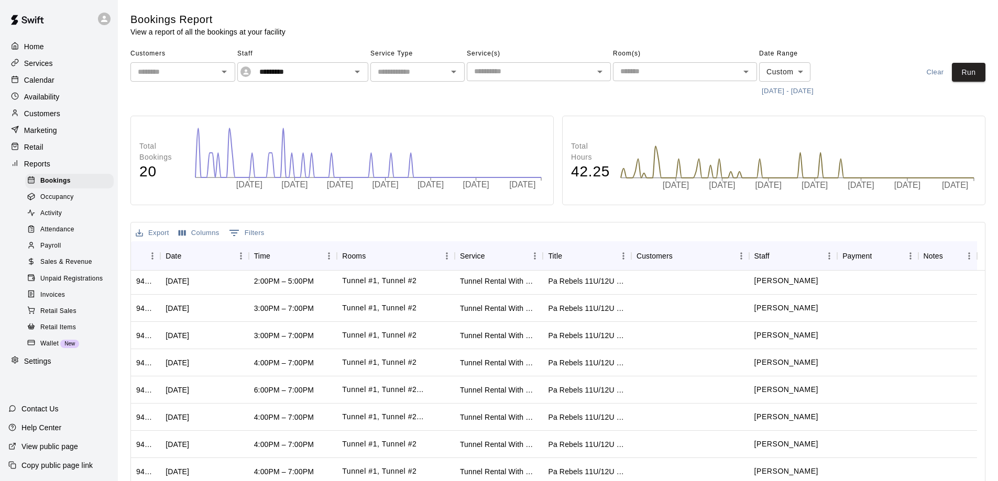
scroll to position [254, 0]
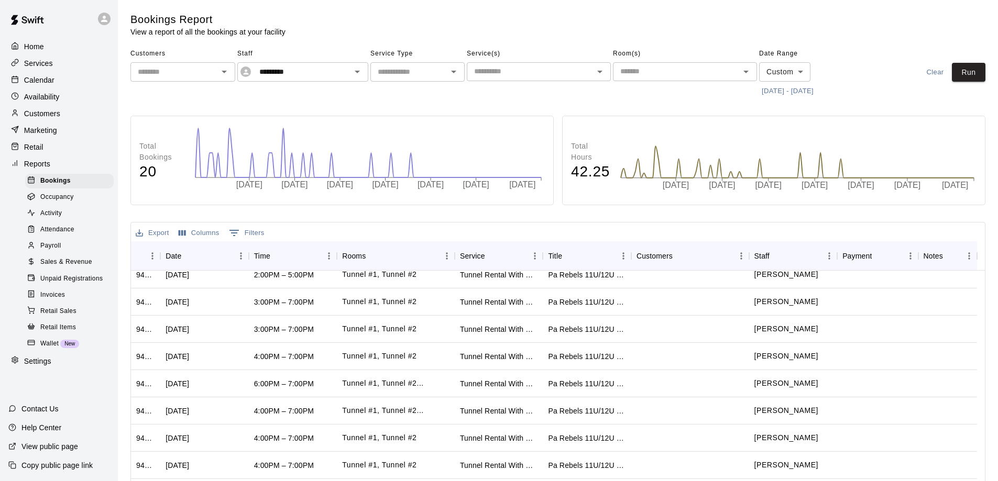
click at [155, 234] on button "Export" at bounding box center [152, 233] width 39 height 16
click at [163, 250] on li "Download as CSV" at bounding box center [173, 254] width 81 height 17
click at [38, 82] on p "Calendar" at bounding box center [39, 80] width 30 height 10
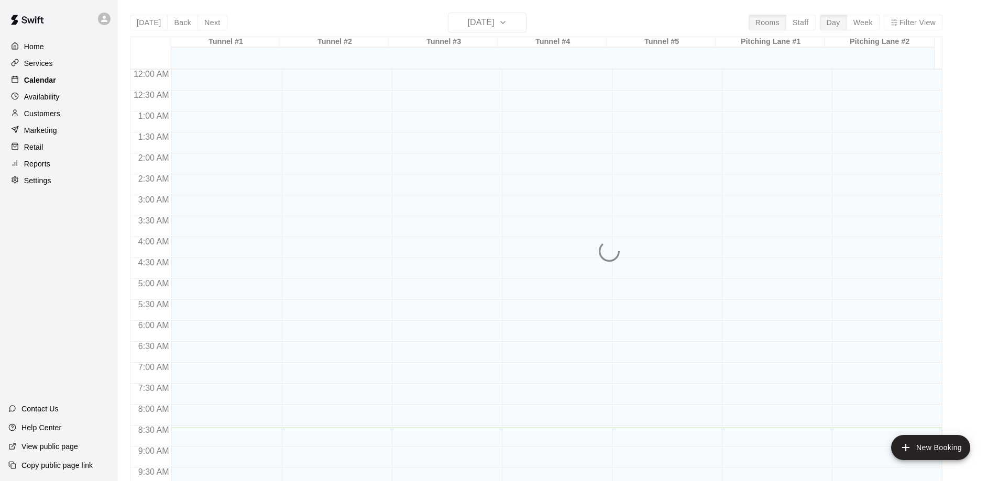
scroll to position [359, 0]
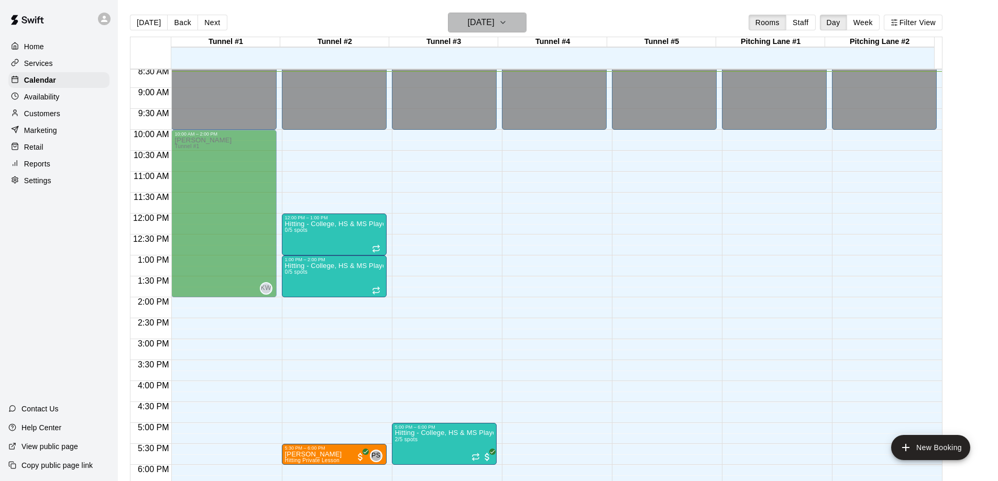
click at [507, 24] on icon "button" at bounding box center [503, 22] width 8 height 13
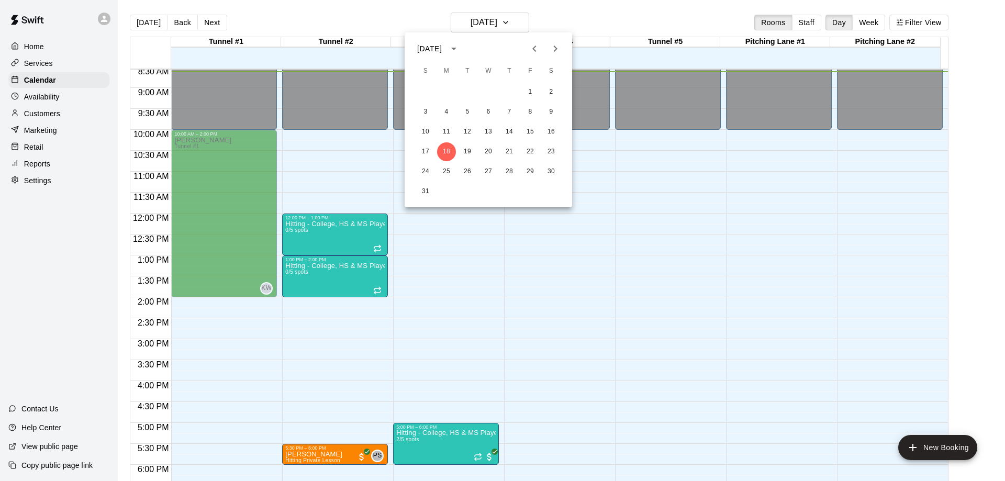
click at [536, 49] on icon "Previous month" at bounding box center [534, 48] width 13 height 13
click at [536, 50] on icon "Previous month" at bounding box center [534, 48] width 13 height 13
click at [533, 112] on button "9" at bounding box center [530, 112] width 19 height 19
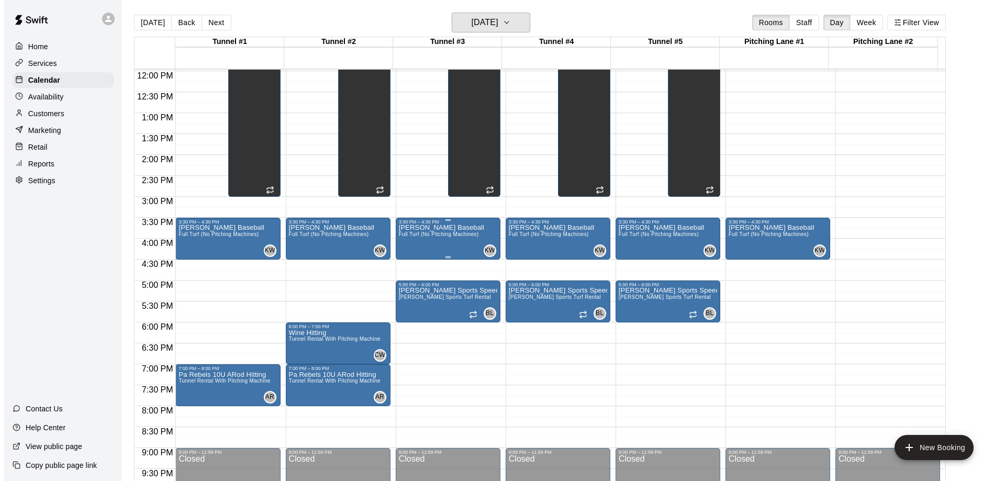
scroll to position [516, 0]
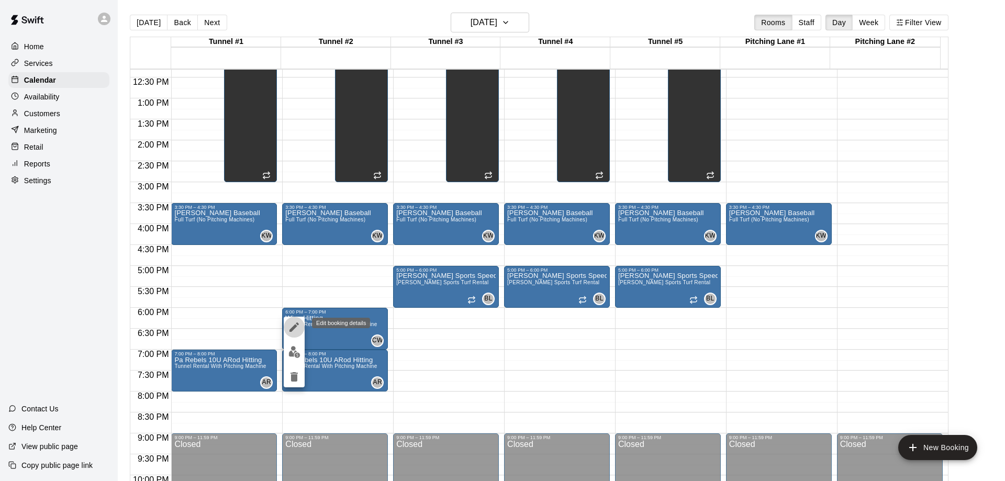
click at [288, 320] on button "edit" at bounding box center [294, 327] width 21 height 21
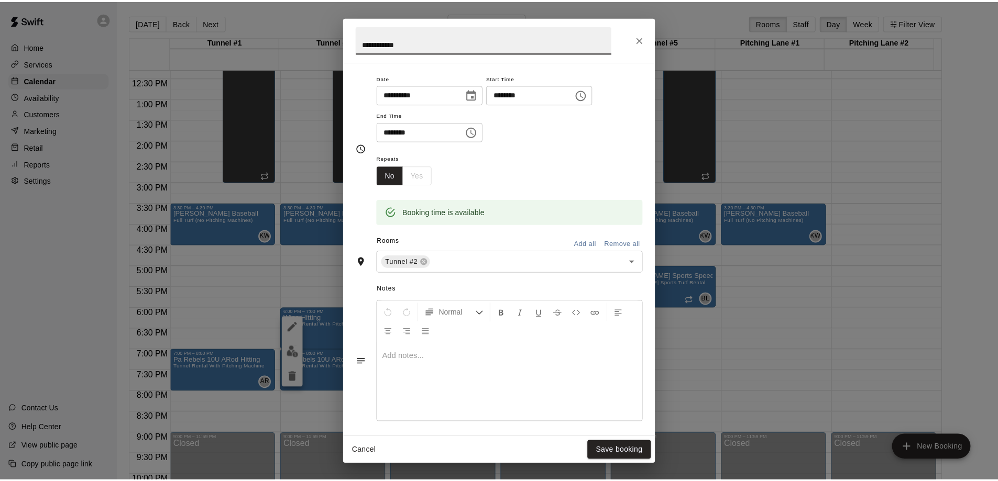
scroll to position [185, 0]
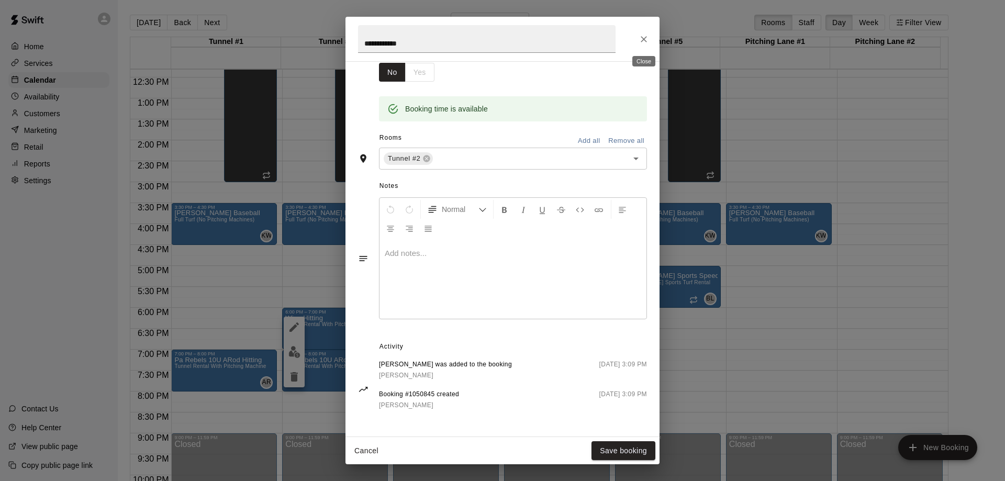
click at [644, 42] on icon "Close" at bounding box center [644, 39] width 10 height 10
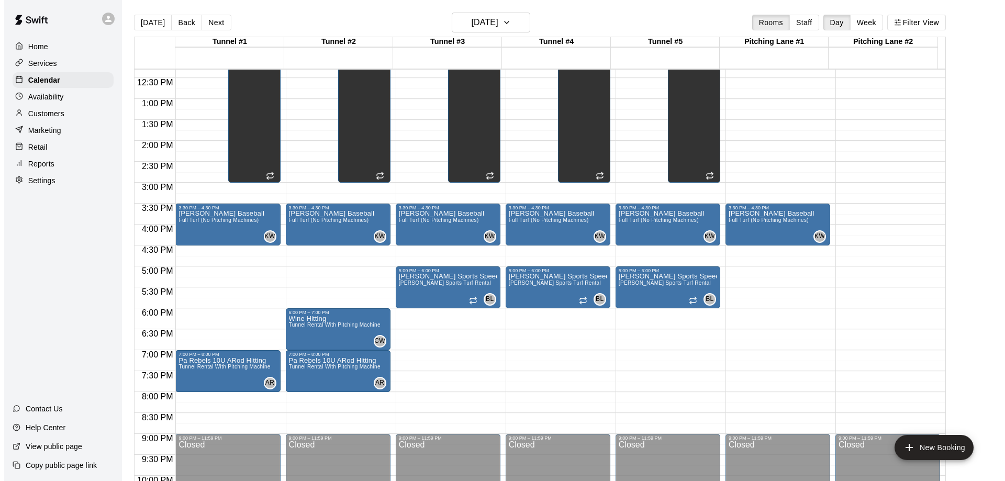
scroll to position [516, 0]
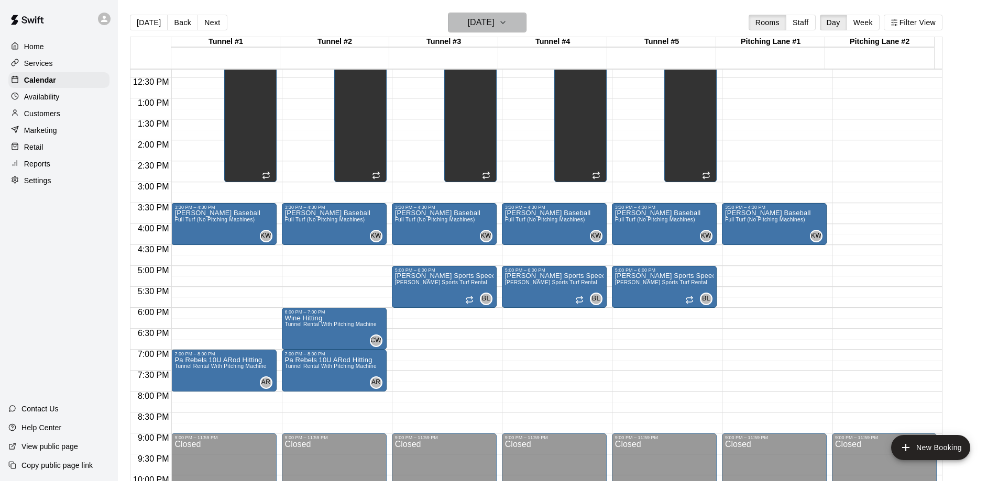
click at [522, 24] on button "[DATE]" at bounding box center [487, 23] width 79 height 20
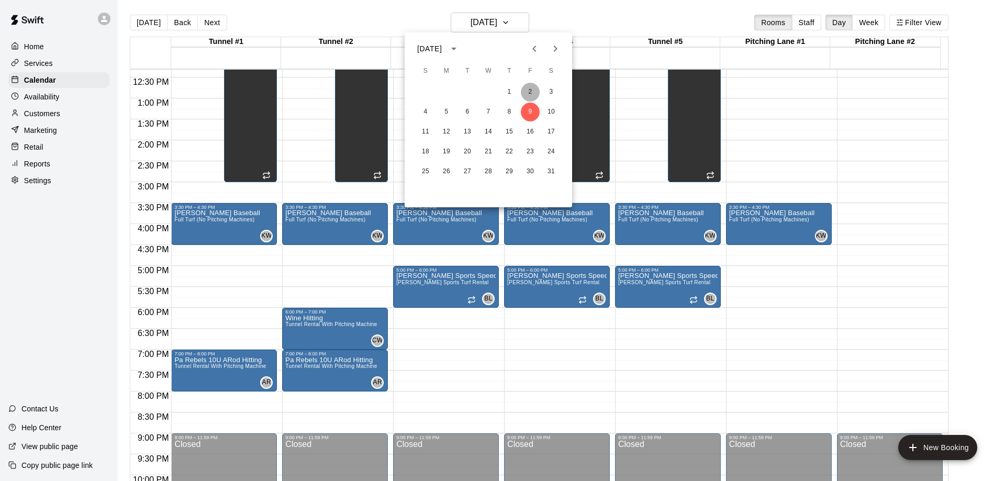
click at [527, 90] on button "2" at bounding box center [530, 92] width 19 height 19
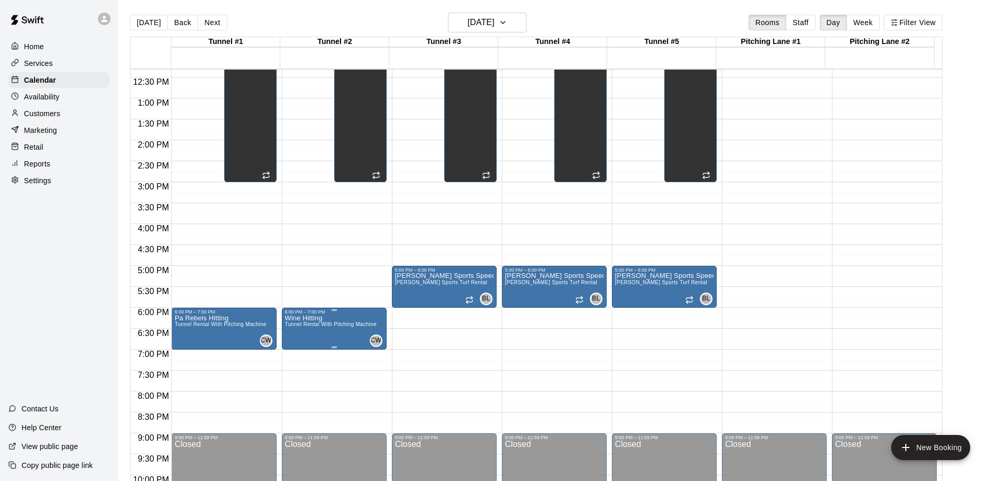
click at [299, 325] on span "Tunnel Rental With Pitching Machine" at bounding box center [331, 325] width 92 height 6
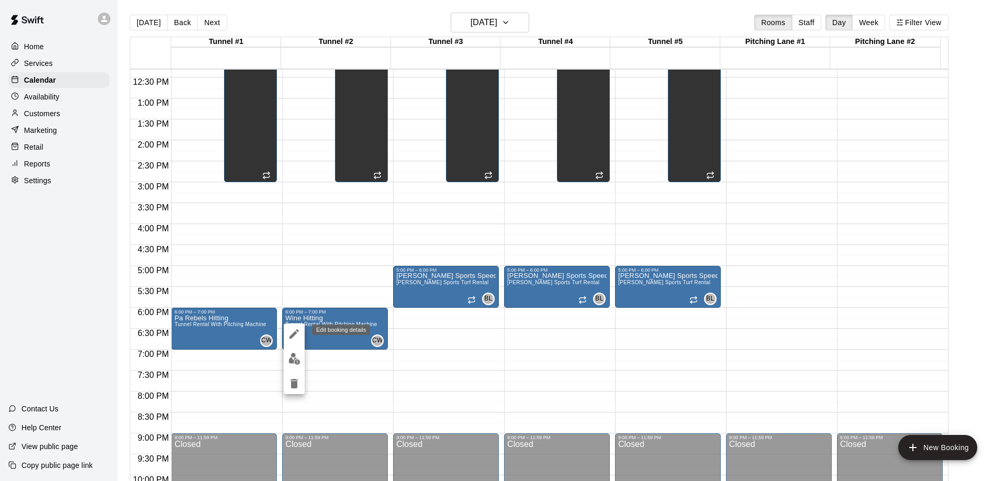
click at [293, 337] on icon "edit" at bounding box center [294, 334] width 13 height 13
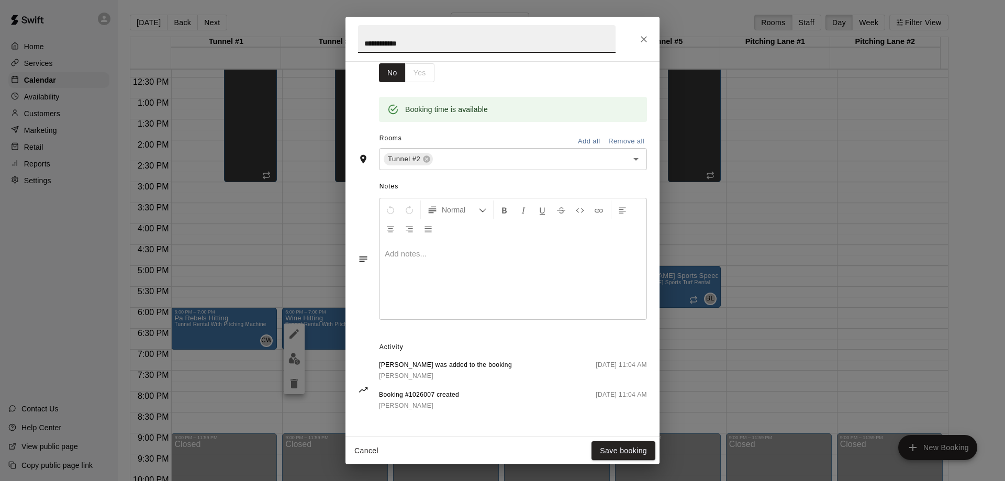
scroll to position [185, 0]
click at [642, 41] on icon "Close" at bounding box center [644, 39] width 6 height 6
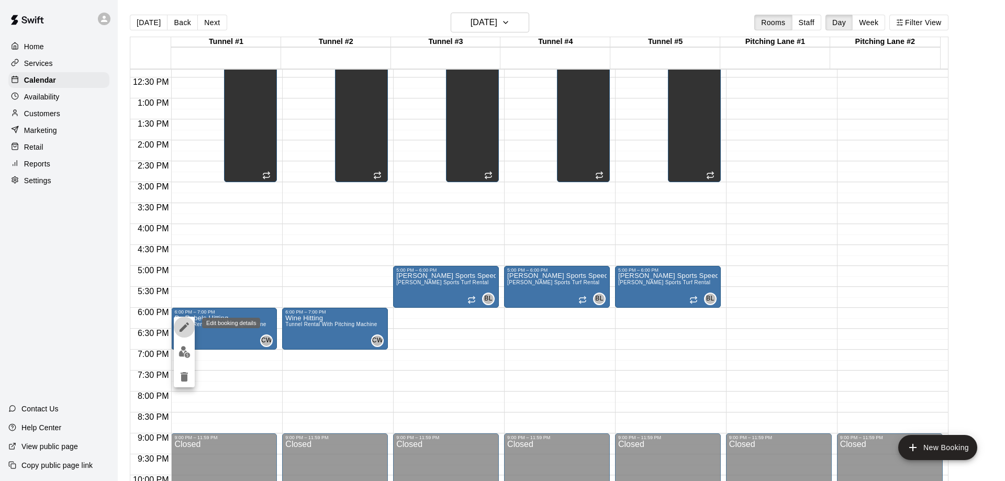
click at [177, 329] on button "edit" at bounding box center [184, 327] width 21 height 21
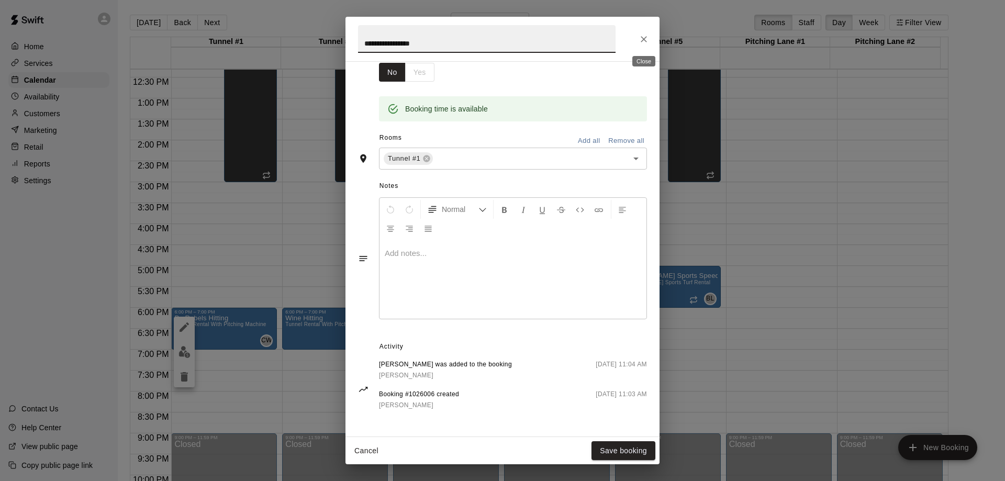
click at [645, 37] on icon "Close" at bounding box center [644, 39] width 10 height 10
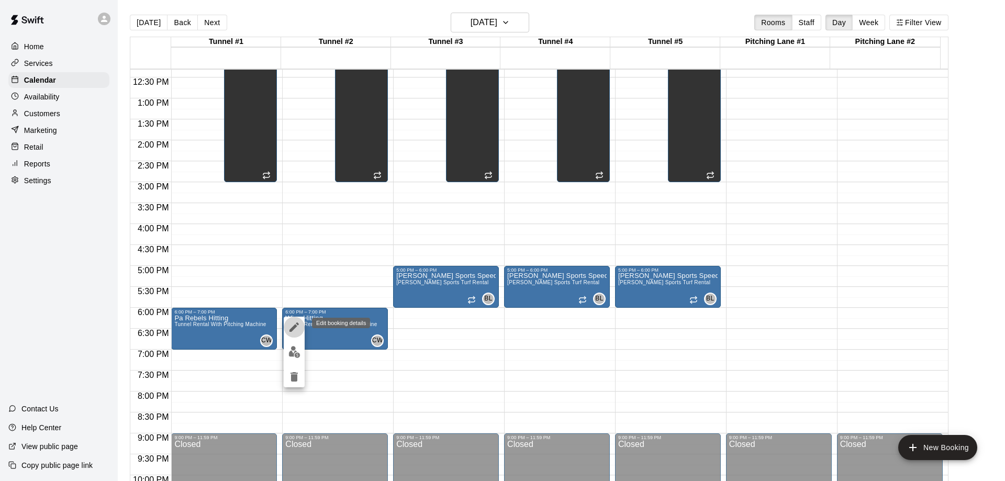
click at [295, 327] on icon "edit" at bounding box center [294, 327] width 9 height 9
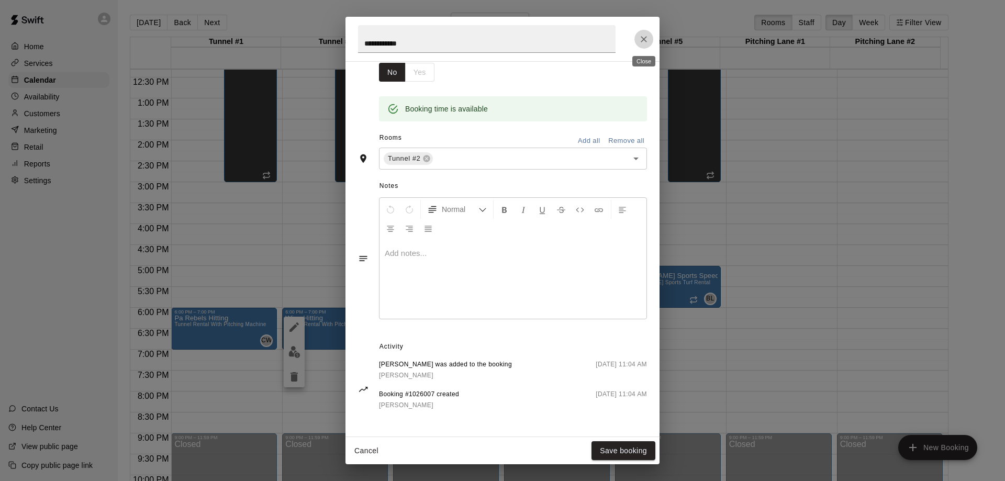
click at [648, 40] on icon "Close" at bounding box center [644, 39] width 10 height 10
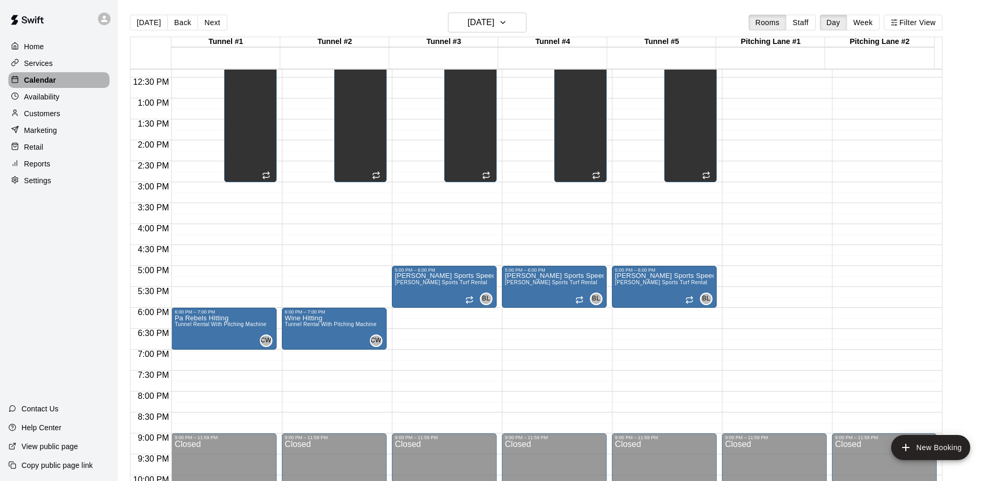
click at [45, 78] on p "Calendar" at bounding box center [40, 80] width 32 height 10
click at [507, 21] on icon "button" at bounding box center [503, 22] width 8 height 13
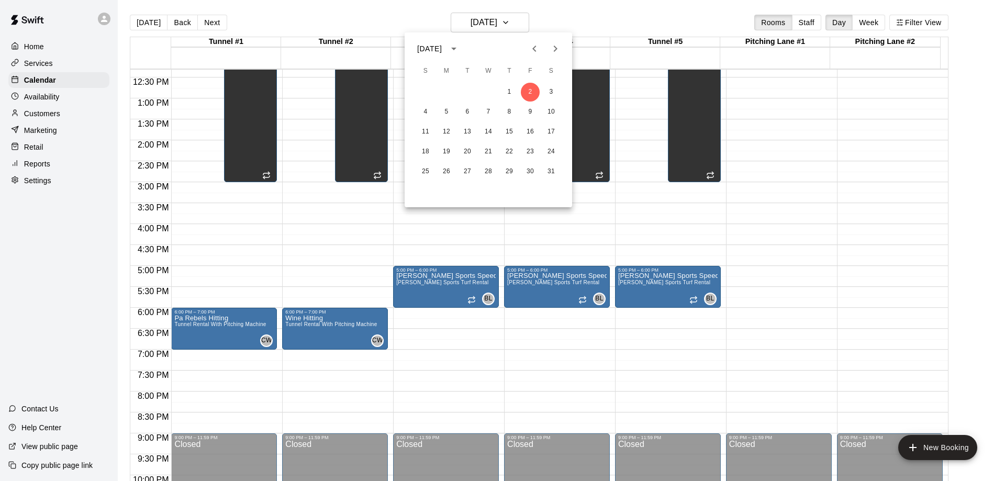
click at [536, 48] on icon "Previous month" at bounding box center [534, 48] width 13 height 13
click at [491, 107] on button "9" at bounding box center [488, 112] width 19 height 19
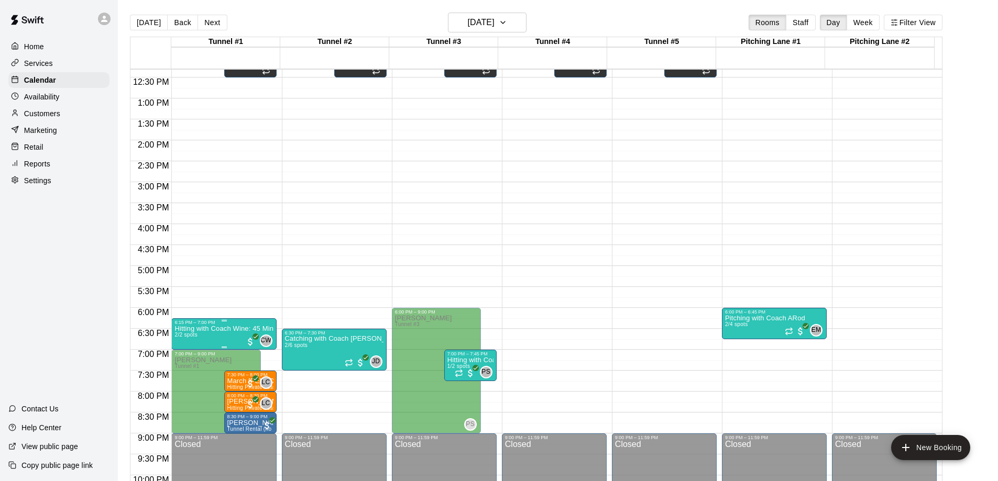
click at [227, 329] on p "Hitting with Coach Wine: 45 Minute Semi-Private (10U-14U)" at bounding box center [223, 329] width 98 height 0
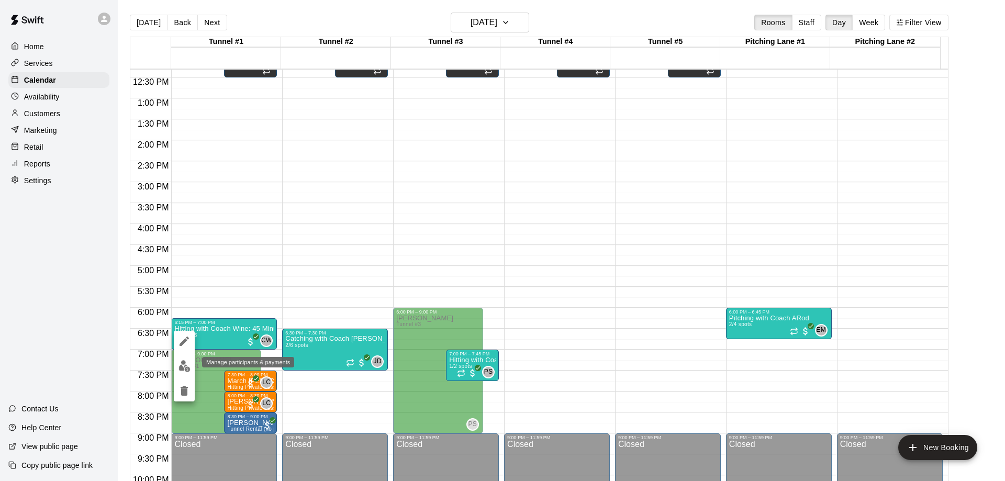
click at [185, 364] on img "edit" at bounding box center [185, 366] width 12 height 12
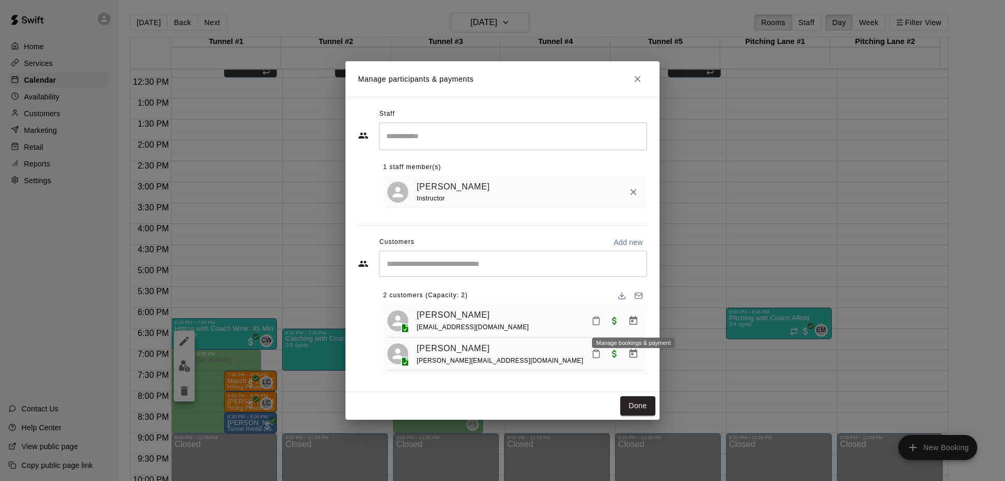
click at [633, 323] on icon "Manage bookings & payment" at bounding box center [633, 321] width 10 height 10
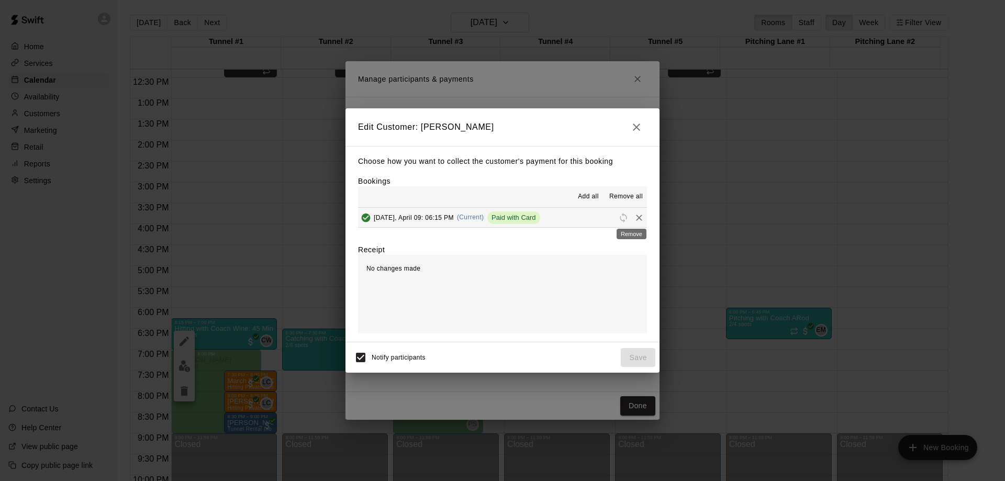
click at [636, 218] on icon "Remove" at bounding box center [639, 218] width 6 height 6
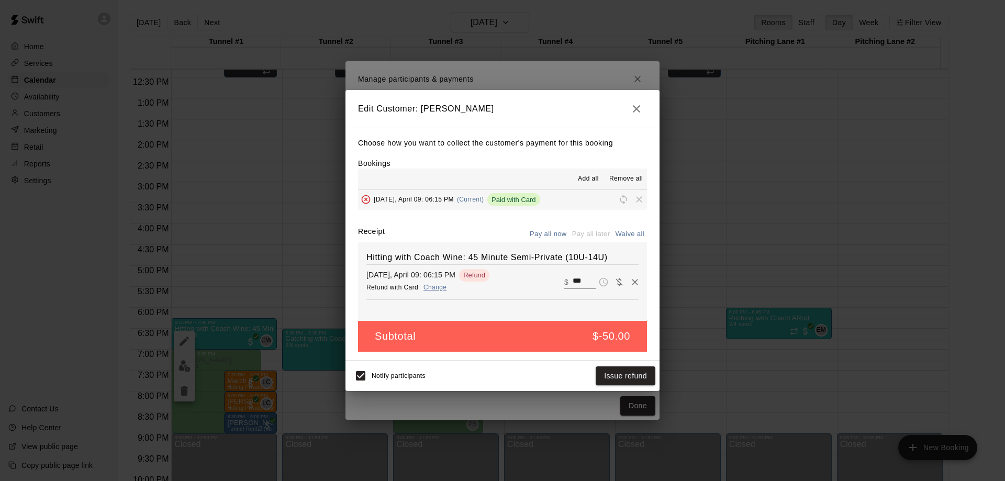
click at [640, 107] on icon "button" at bounding box center [636, 109] width 13 height 13
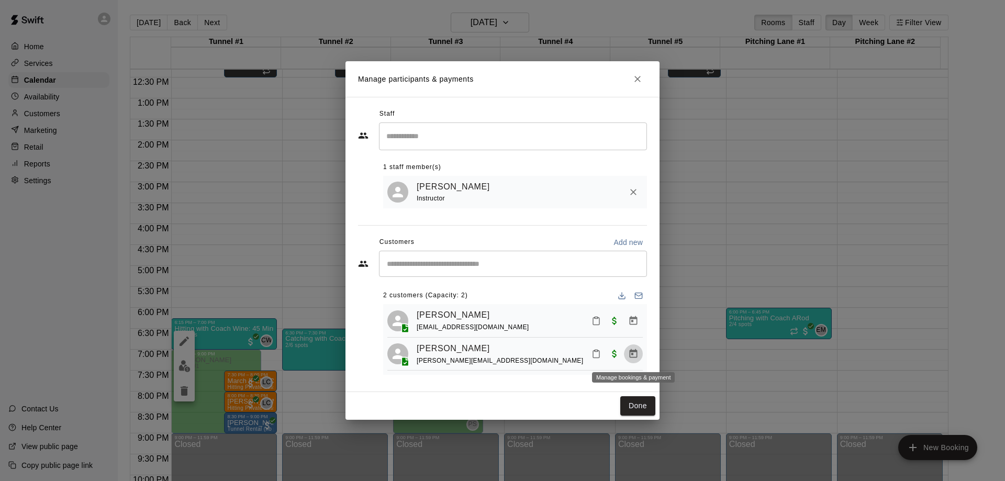
click at [633, 352] on icon "Manage bookings & payment" at bounding box center [634, 353] width 8 height 9
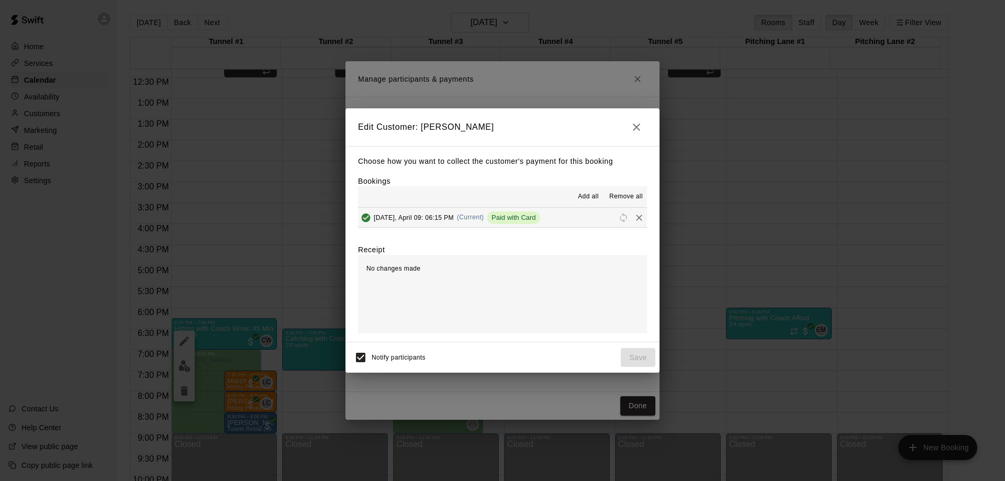
click at [636, 217] on icon "Remove" at bounding box center [639, 218] width 6 height 6
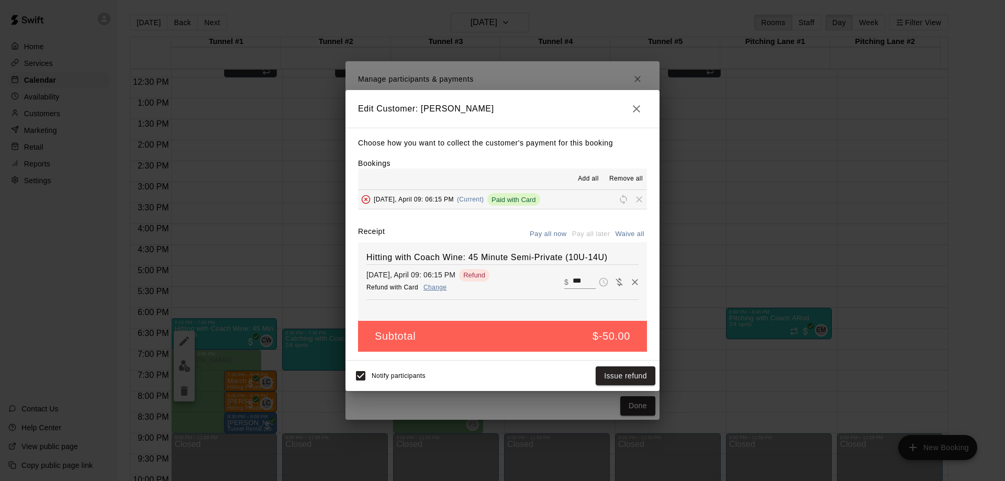
click at [638, 106] on icon "button" at bounding box center [636, 109] width 13 height 13
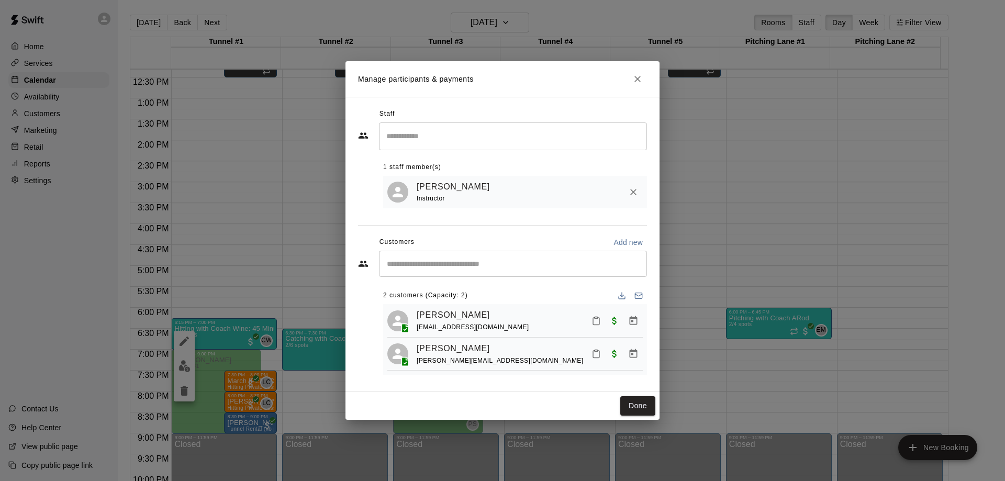
click at [636, 78] on icon "Close" at bounding box center [638, 79] width 6 height 6
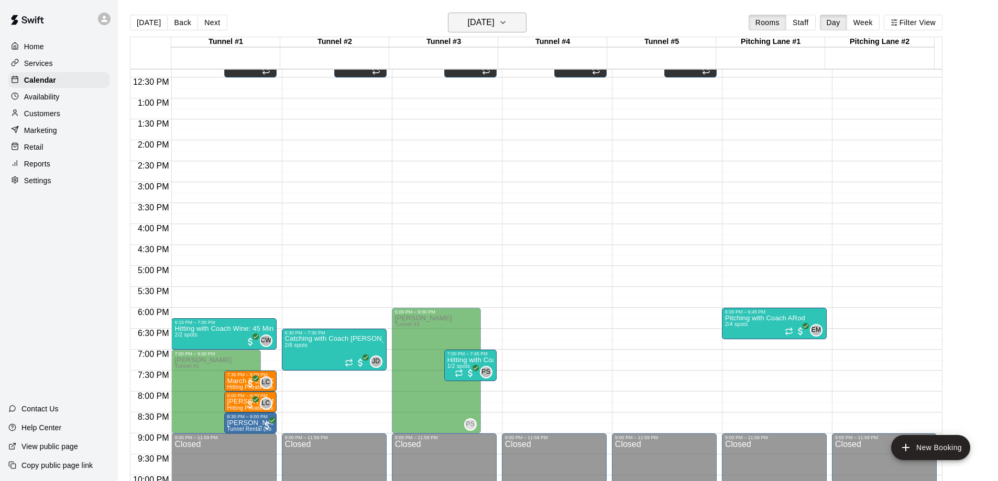
click at [507, 21] on icon "button" at bounding box center [503, 22] width 8 height 13
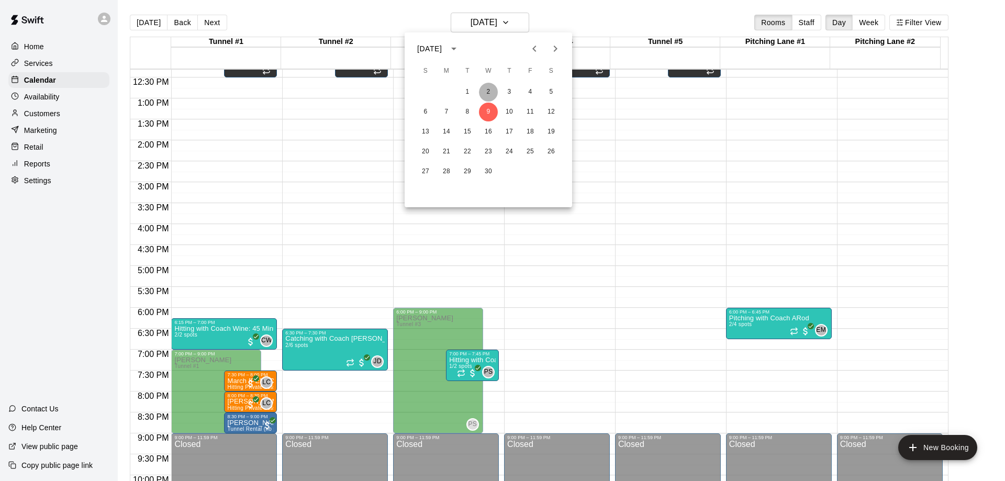
click at [488, 85] on button "2" at bounding box center [488, 92] width 19 height 19
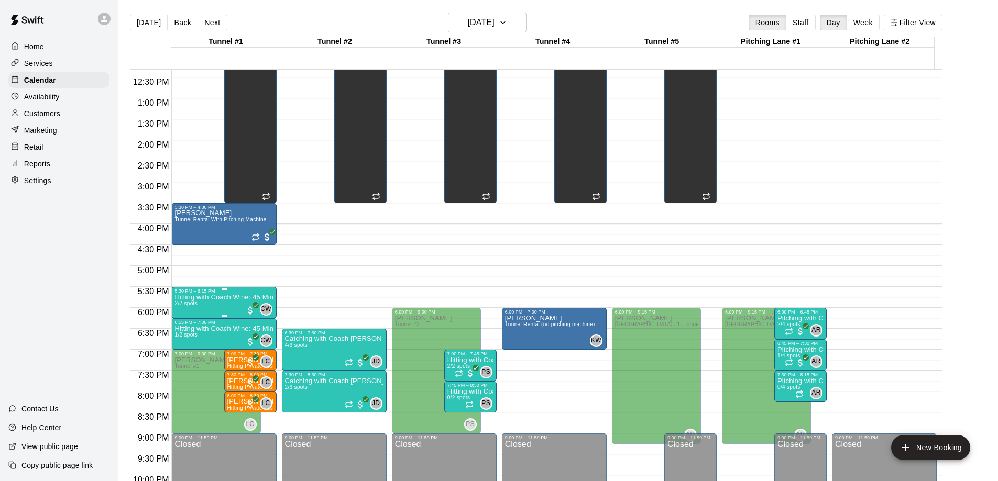
click at [229, 297] on p "Hitting with Coach Wine: 45 Minute Semi-Private (10U-14U)" at bounding box center [223, 297] width 98 height 0
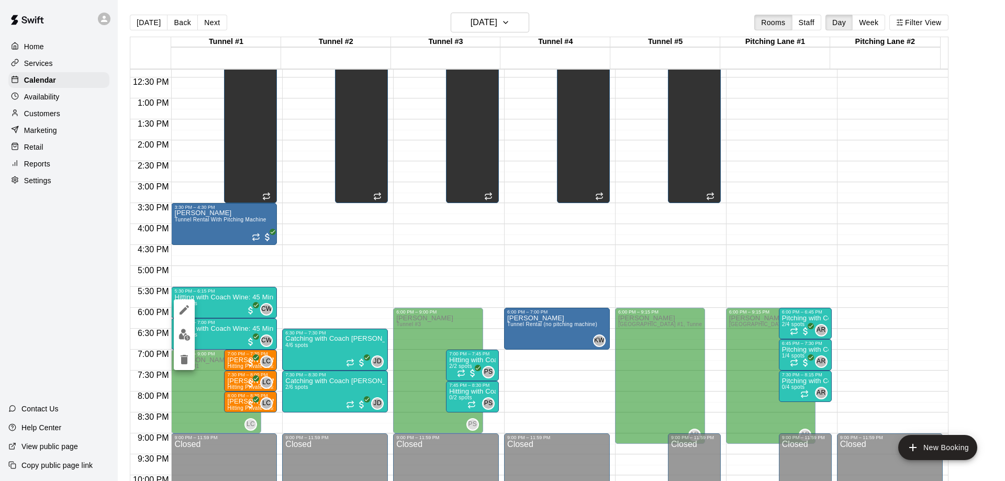
click at [229, 328] on div at bounding box center [502, 240] width 1005 height 481
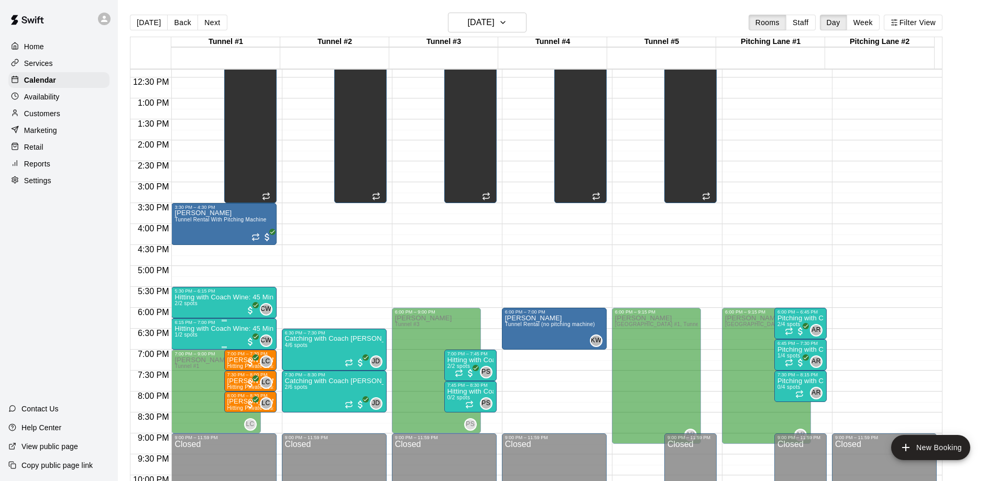
click at [231, 329] on p "Hitting with Coach Wine: 45 Minute Semi-Private (10U-14U)" at bounding box center [223, 329] width 98 height 0
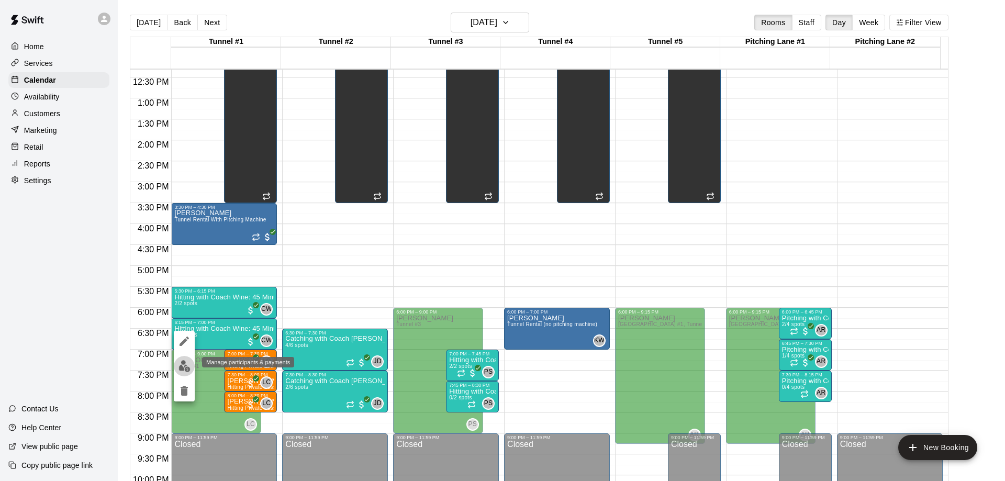
click at [188, 367] on img "edit" at bounding box center [185, 366] width 12 height 12
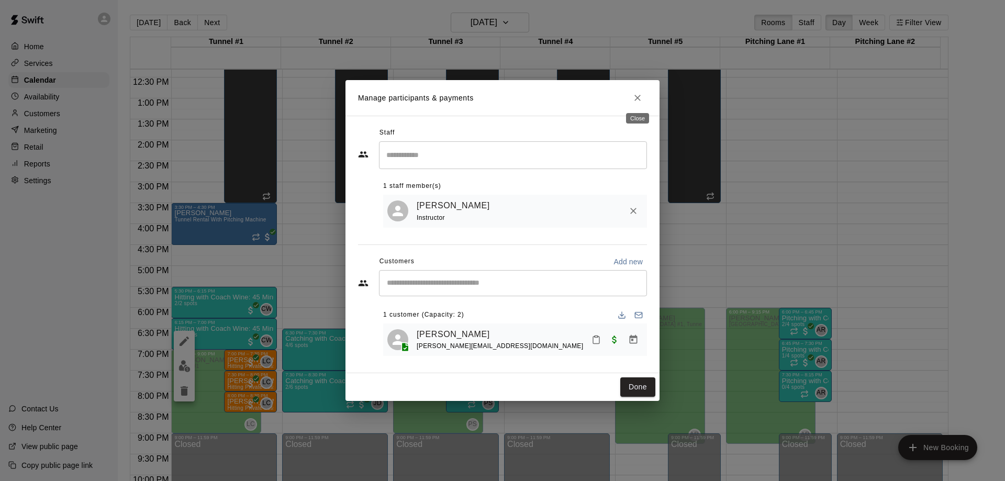
click at [637, 97] on icon "Close" at bounding box center [638, 98] width 6 height 6
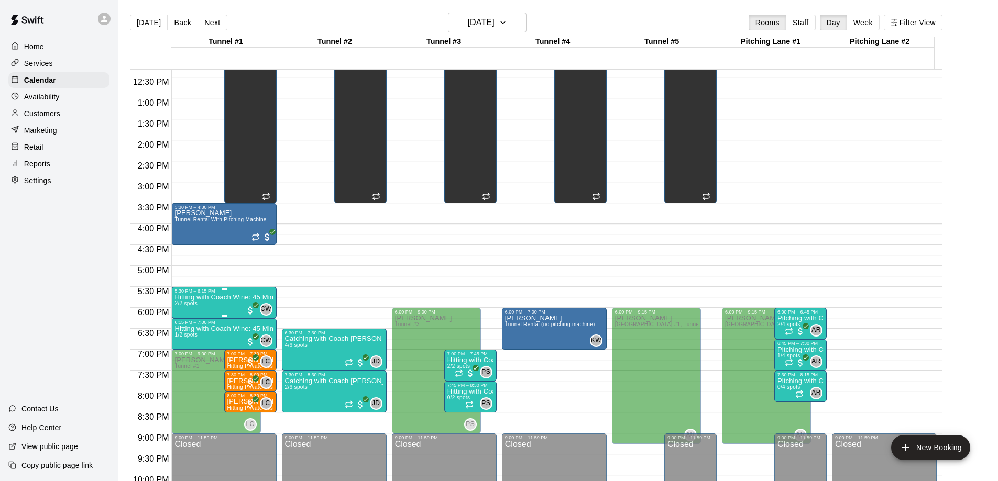
click at [205, 297] on p "Hitting with Coach Wine: 45 Minute Semi-Private (10U-14U)" at bounding box center [223, 297] width 98 height 0
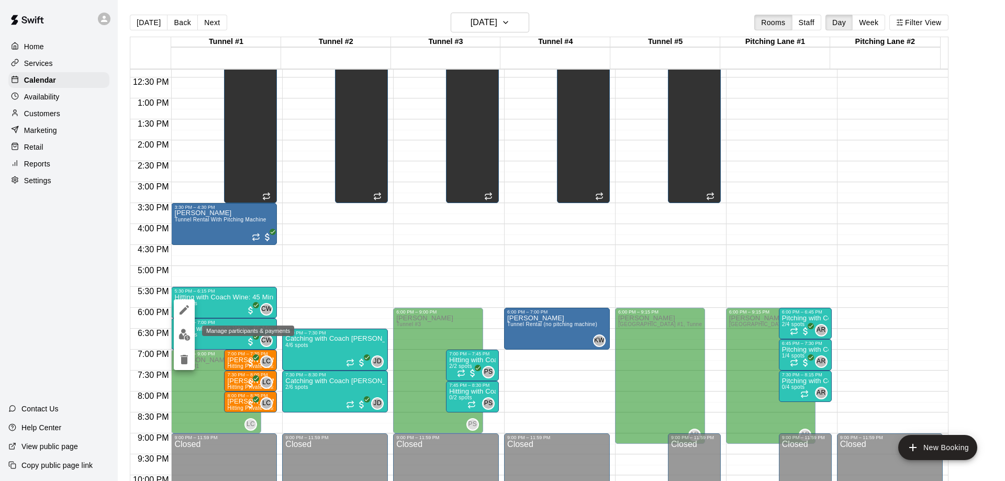
click at [185, 334] on img "edit" at bounding box center [185, 335] width 12 height 12
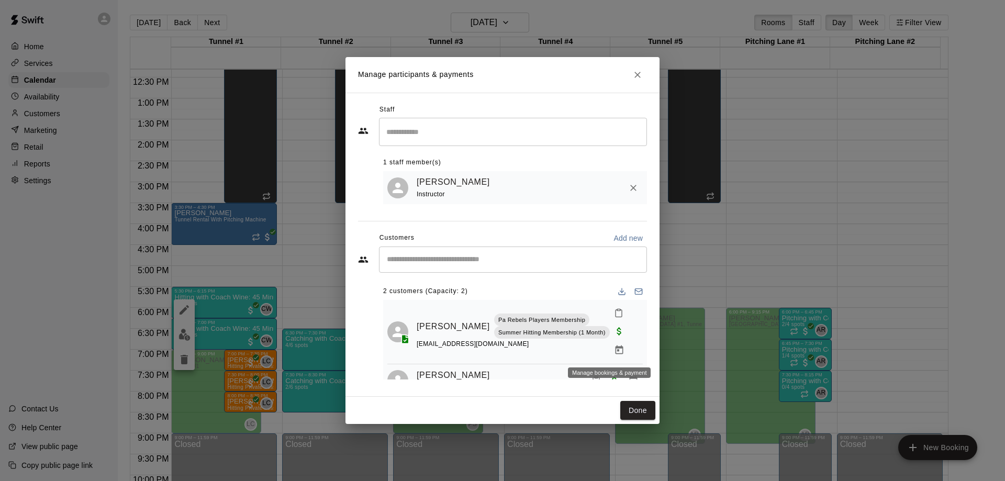
click at [615, 352] on icon "Manage bookings & payment" at bounding box center [619, 350] width 8 height 9
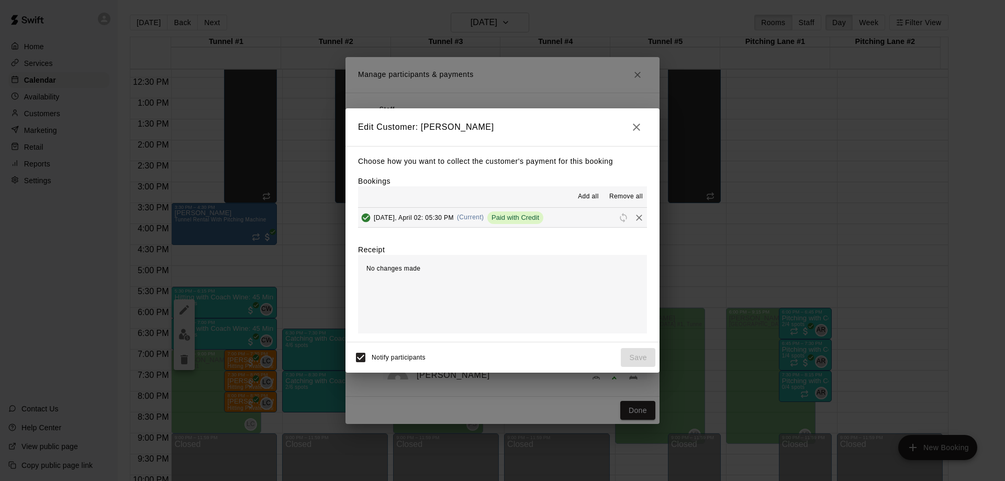
click at [640, 122] on icon "button" at bounding box center [636, 127] width 13 height 13
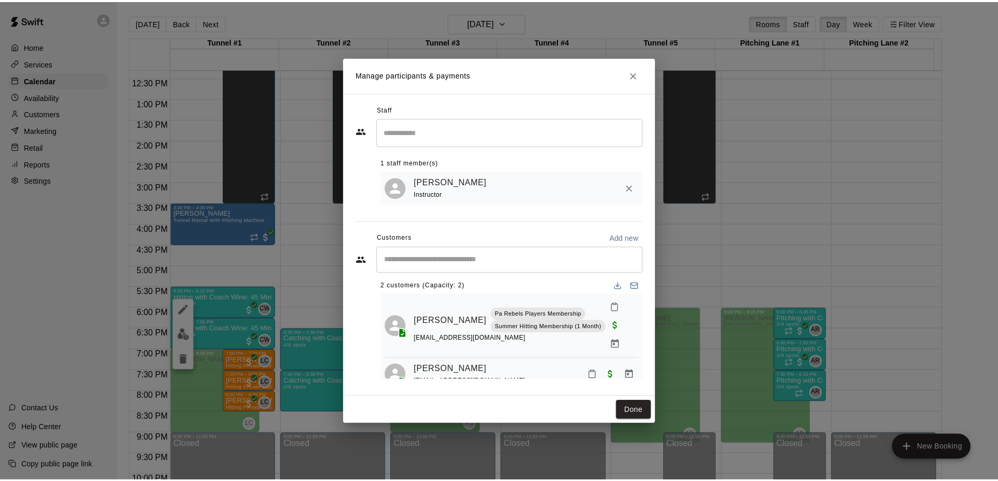
scroll to position [24, 0]
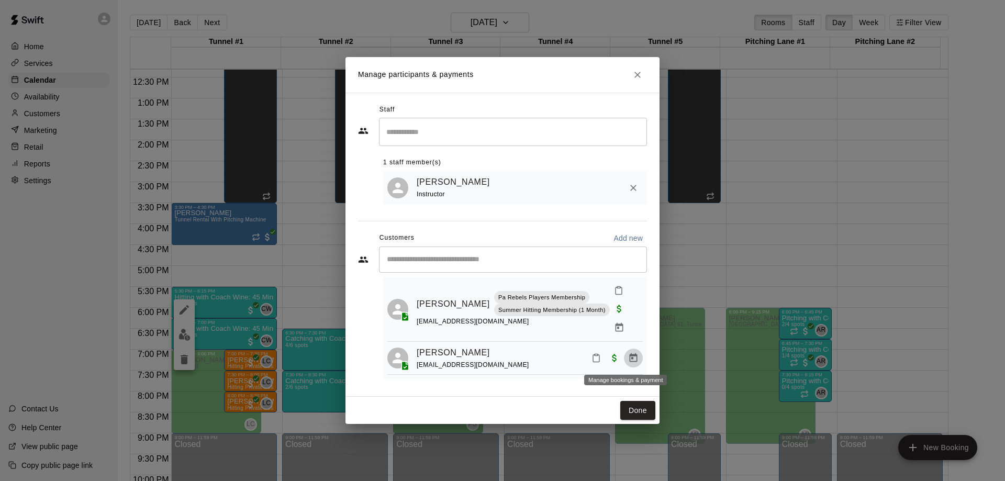
click at [628, 357] on icon "Manage bookings & payment" at bounding box center [633, 358] width 10 height 10
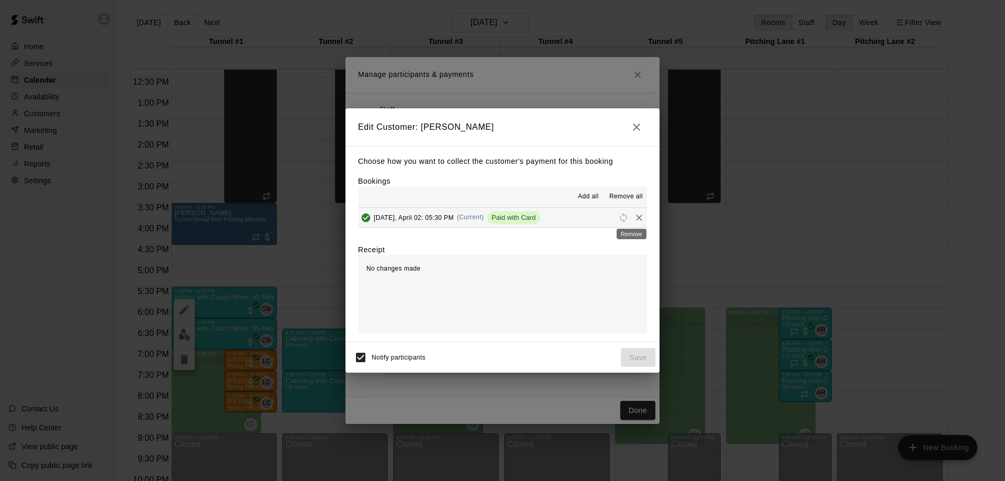
click at [636, 217] on icon "Remove" at bounding box center [639, 218] width 6 height 6
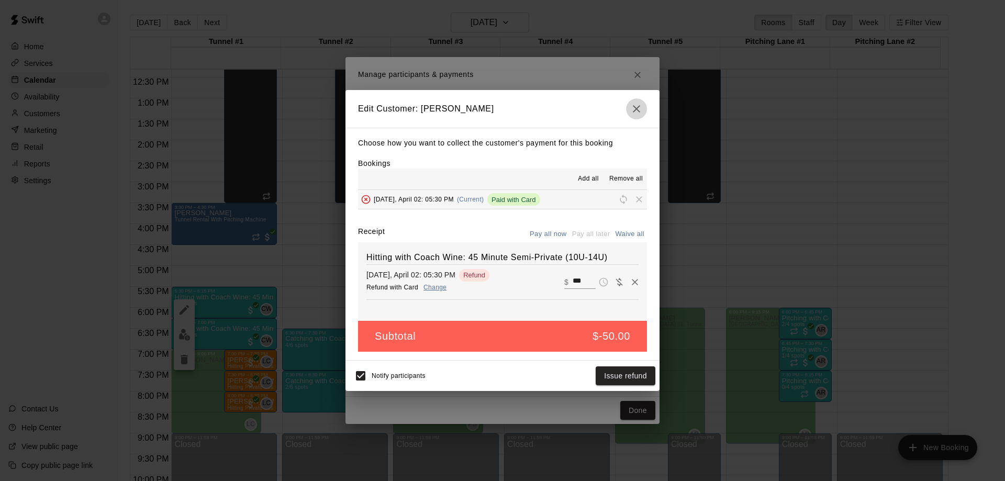
click at [638, 112] on icon "button" at bounding box center [636, 109] width 13 height 13
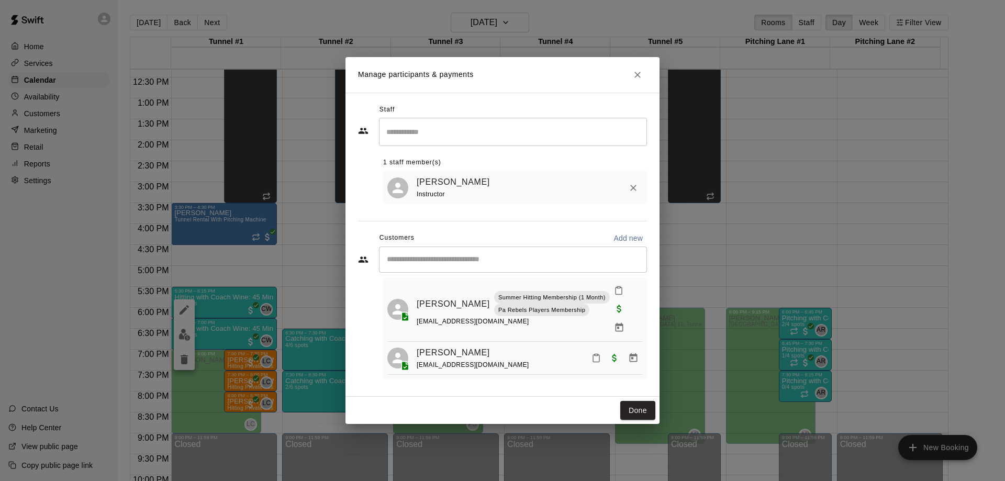
click at [636, 75] on icon "Close" at bounding box center [638, 75] width 6 height 6
